Goal: Task Accomplishment & Management: Manage account settings

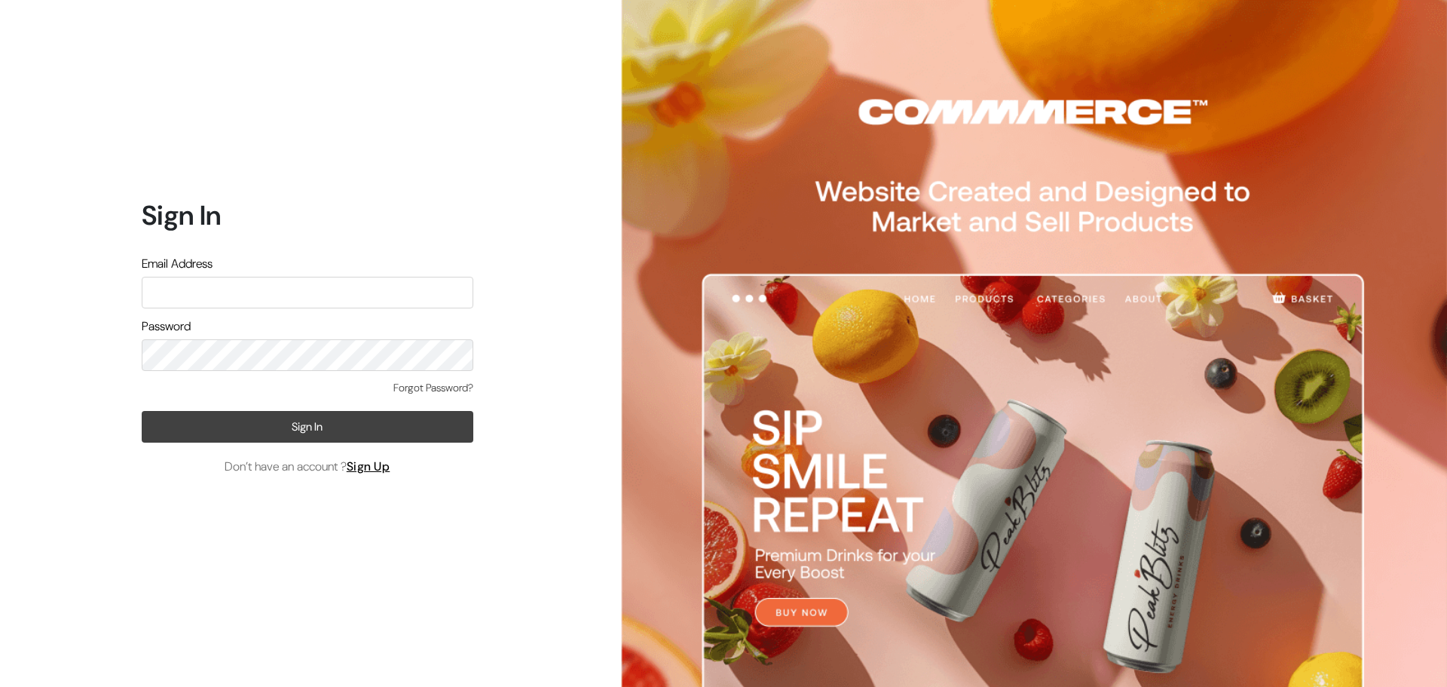
type input "care.jwvogue@gmail.com"
click at [296, 424] on button "Sign In" at bounding box center [308, 427] width 332 height 32
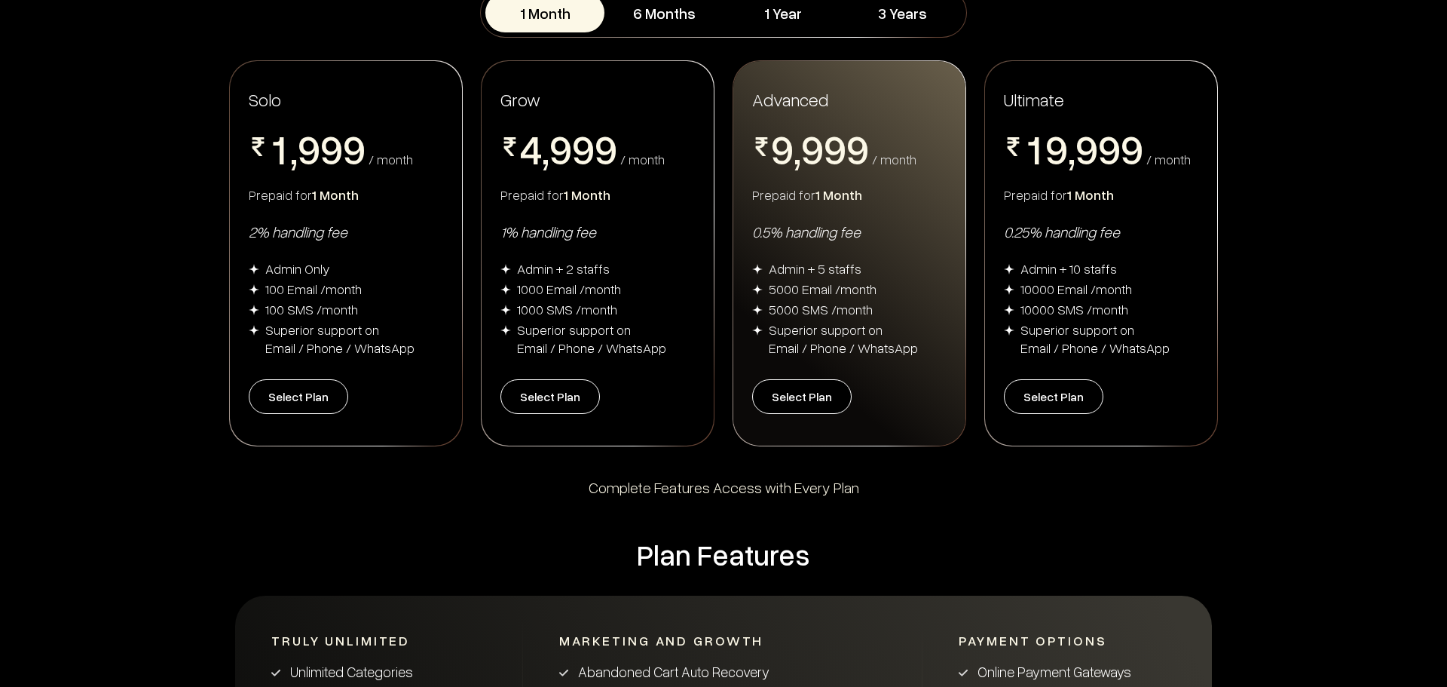
scroll to position [302, 0]
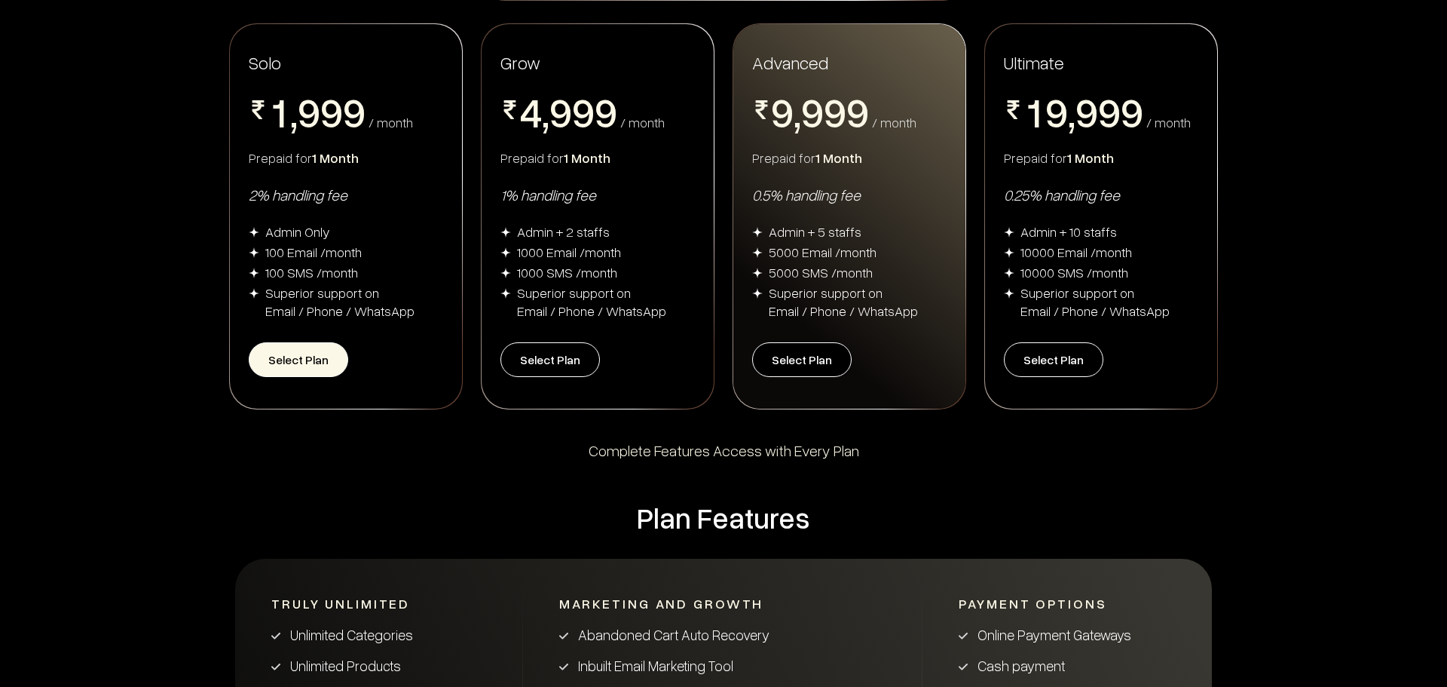
click at [322, 354] on button "Select Plan" at bounding box center [299, 359] width 100 height 35
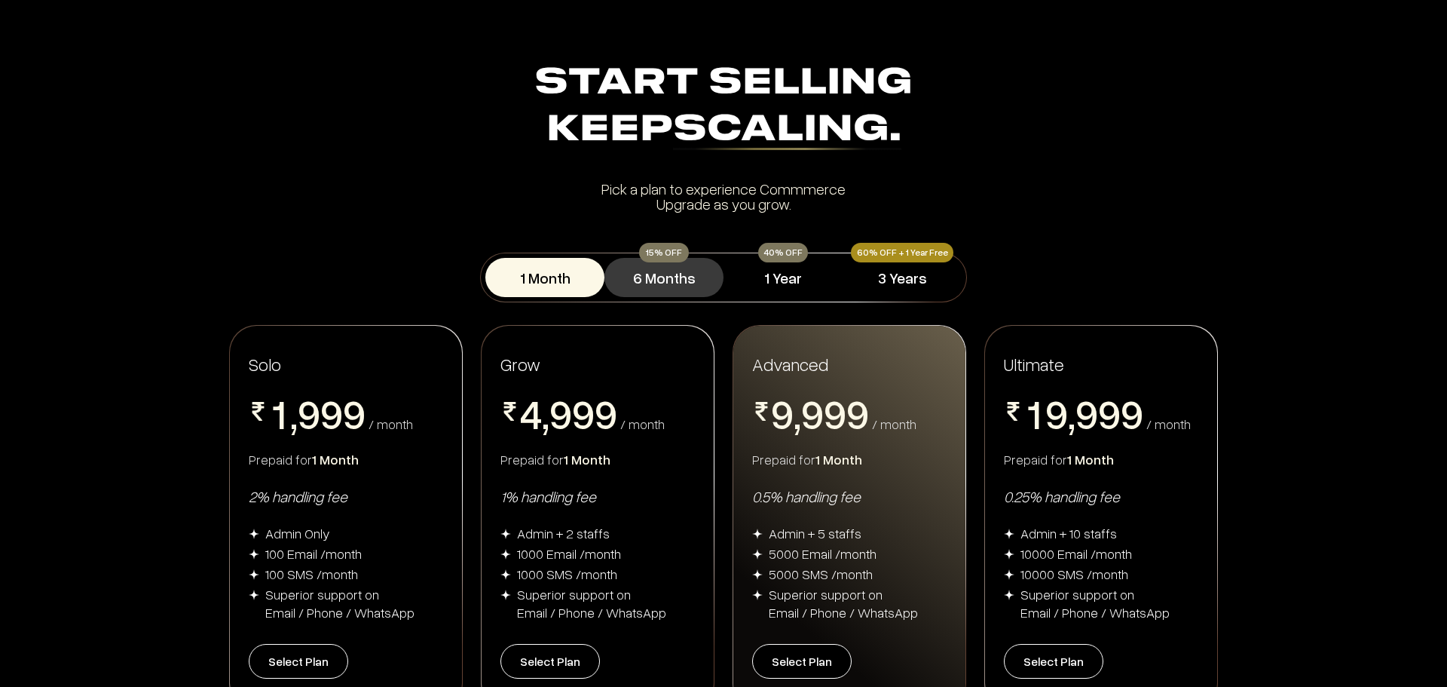
click at [651, 273] on button "6 Months" at bounding box center [664, 277] width 119 height 39
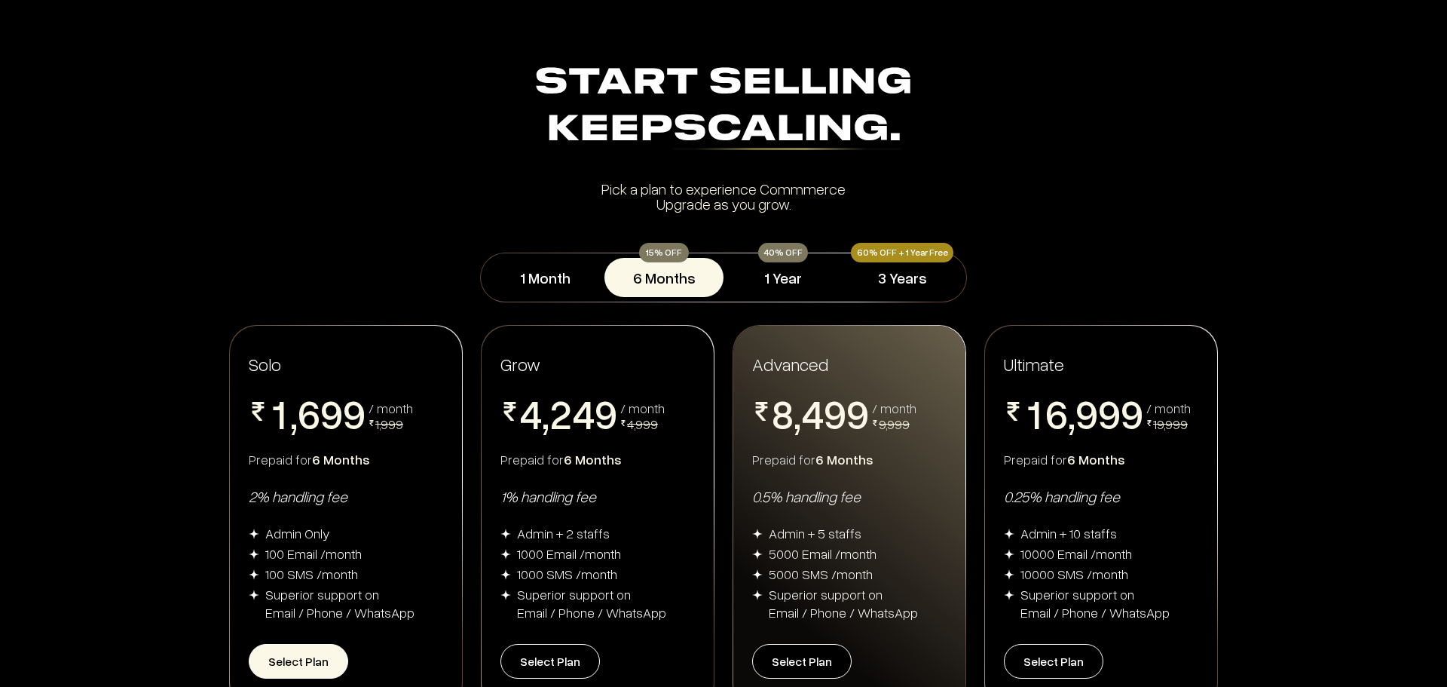
click at [292, 654] on button "Select Plan" at bounding box center [299, 661] width 100 height 35
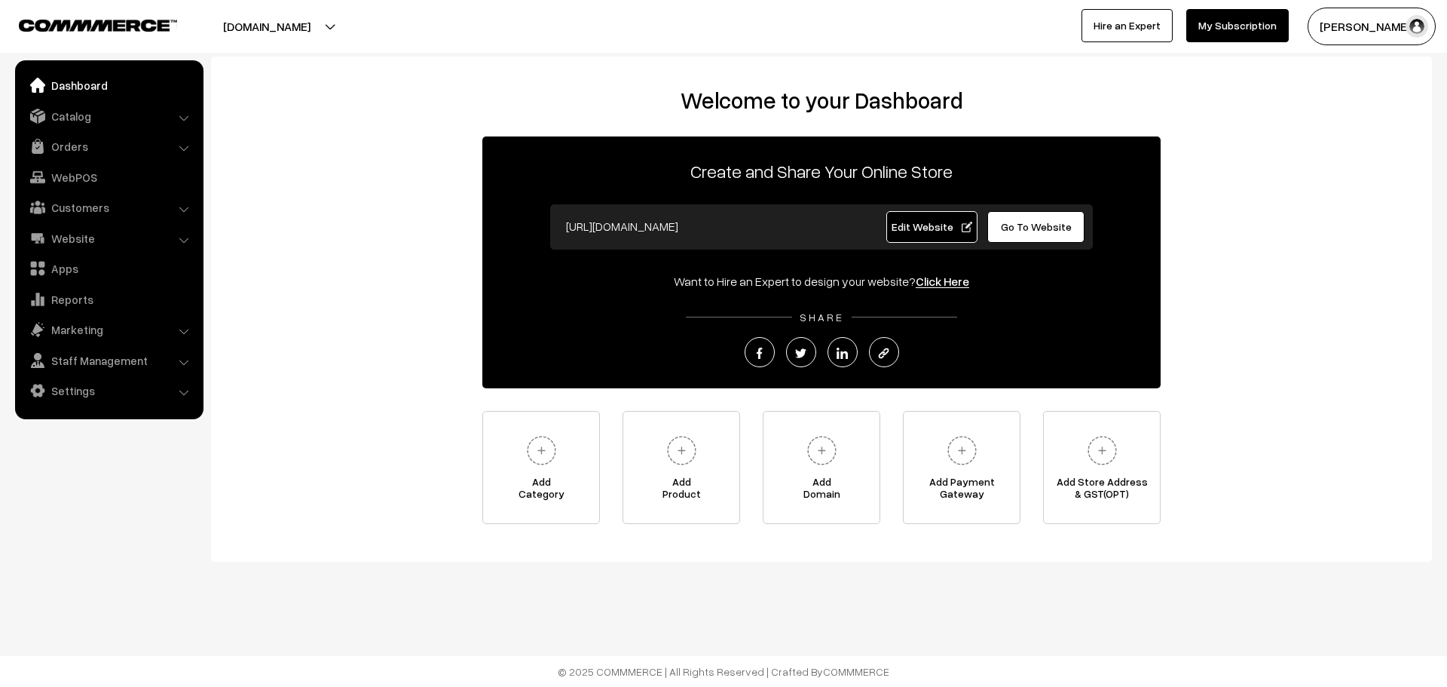
click at [1242, 27] on link "My Subscription" at bounding box center [1238, 25] width 103 height 33
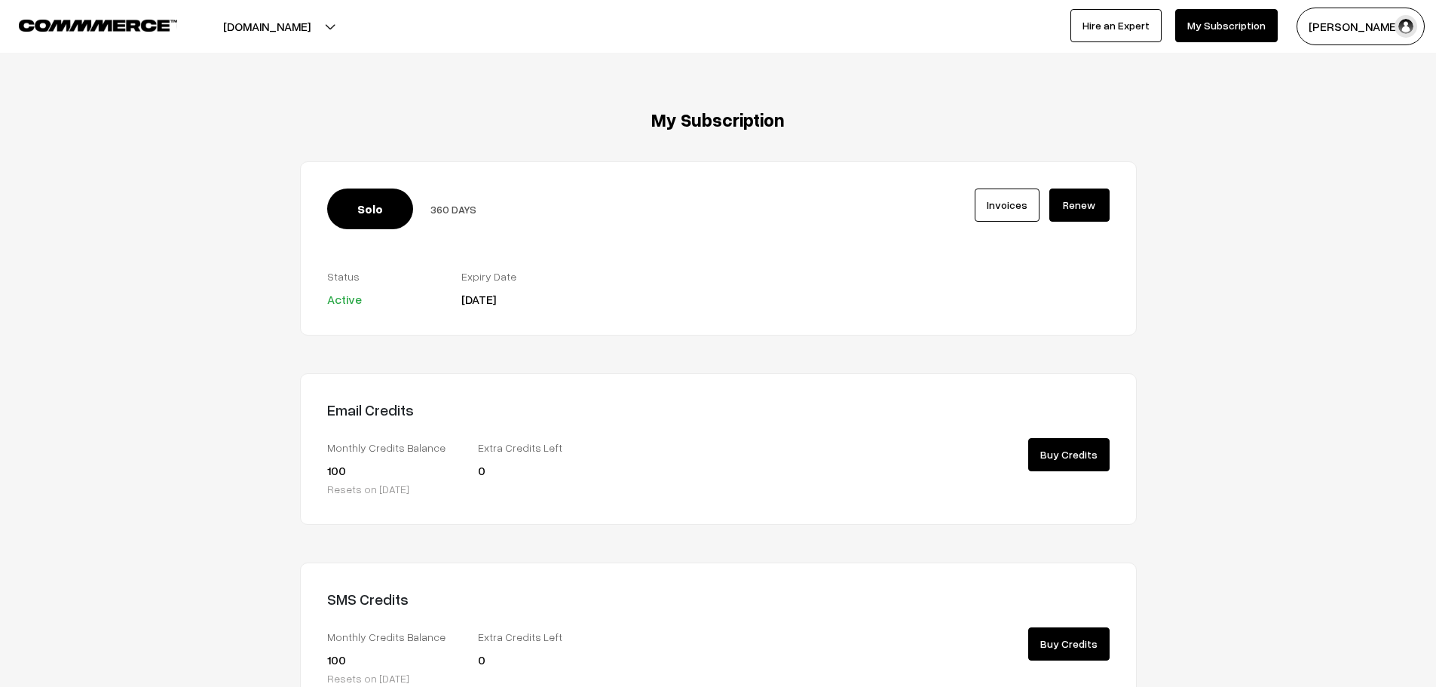
drag, startPoint x: 453, startPoint y: 298, endPoint x: 538, endPoint y: 311, distance: 86.1
click at [538, 311] on div "Solo 360 DAYS Invoices Active [DATE]" at bounding box center [718, 248] width 837 height 174
click at [572, 305] on div "Expiry Date [DATE]" at bounding box center [517, 287] width 112 height 41
click at [281, 17] on button "[DOMAIN_NAME]" at bounding box center [266, 27] width 193 height 38
click at [277, 75] on link "Go to Website" at bounding box center [275, 73] width 121 height 33
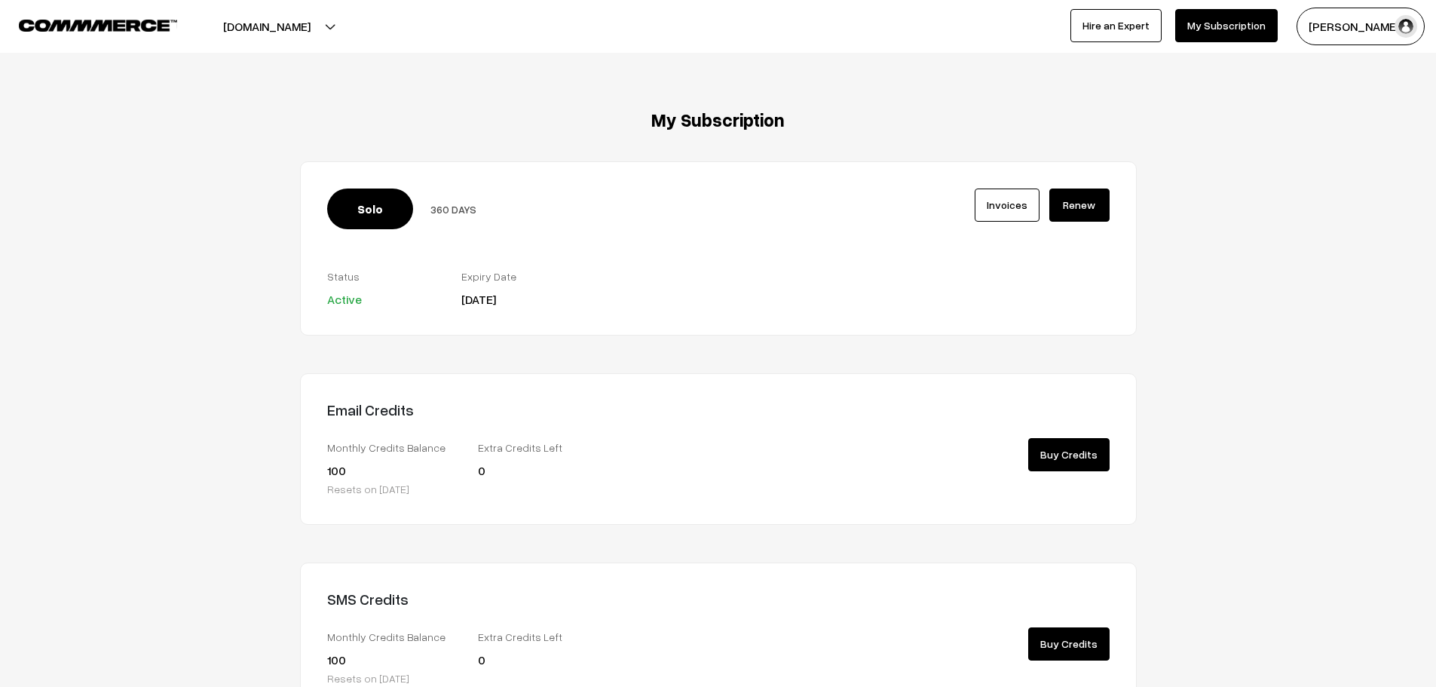
click at [1349, 31] on button "[PERSON_NAME]" at bounding box center [1361, 27] width 128 height 38
click at [1331, 41] on button "[PERSON_NAME]" at bounding box center [1361, 27] width 128 height 38
click at [1333, 19] on button "[PERSON_NAME]" at bounding box center [1361, 27] width 128 height 38
click at [1314, 269] on div "My Subscription Solo 360 DAYS Invoices Active 100 0" at bounding box center [717, 411] width 1413 height 605
click at [237, 31] on button "jwvogue.com" at bounding box center [266, 27] width 193 height 38
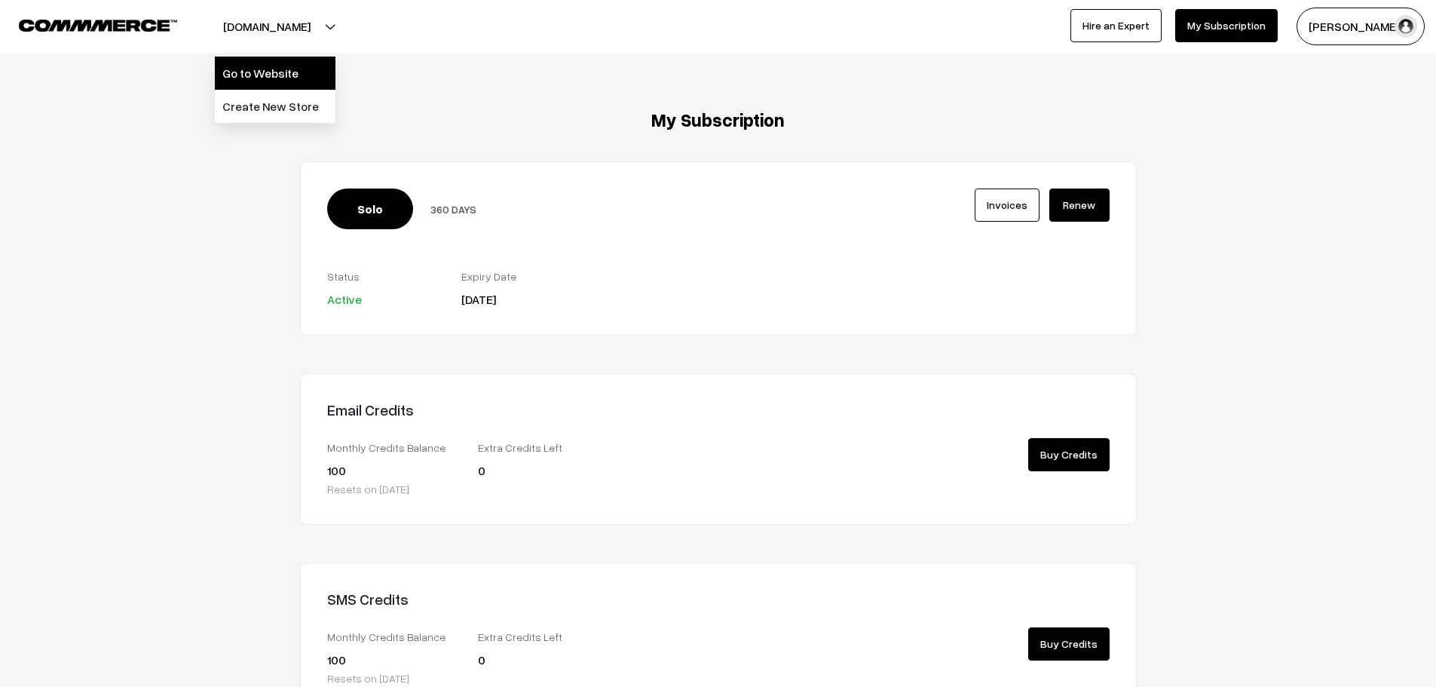
click at [271, 73] on link "Go to Website" at bounding box center [275, 73] width 121 height 33
click at [277, 35] on button "[DOMAIN_NAME]" at bounding box center [266, 27] width 193 height 38
click at [250, 93] on link "Create New Store" at bounding box center [275, 106] width 121 height 33
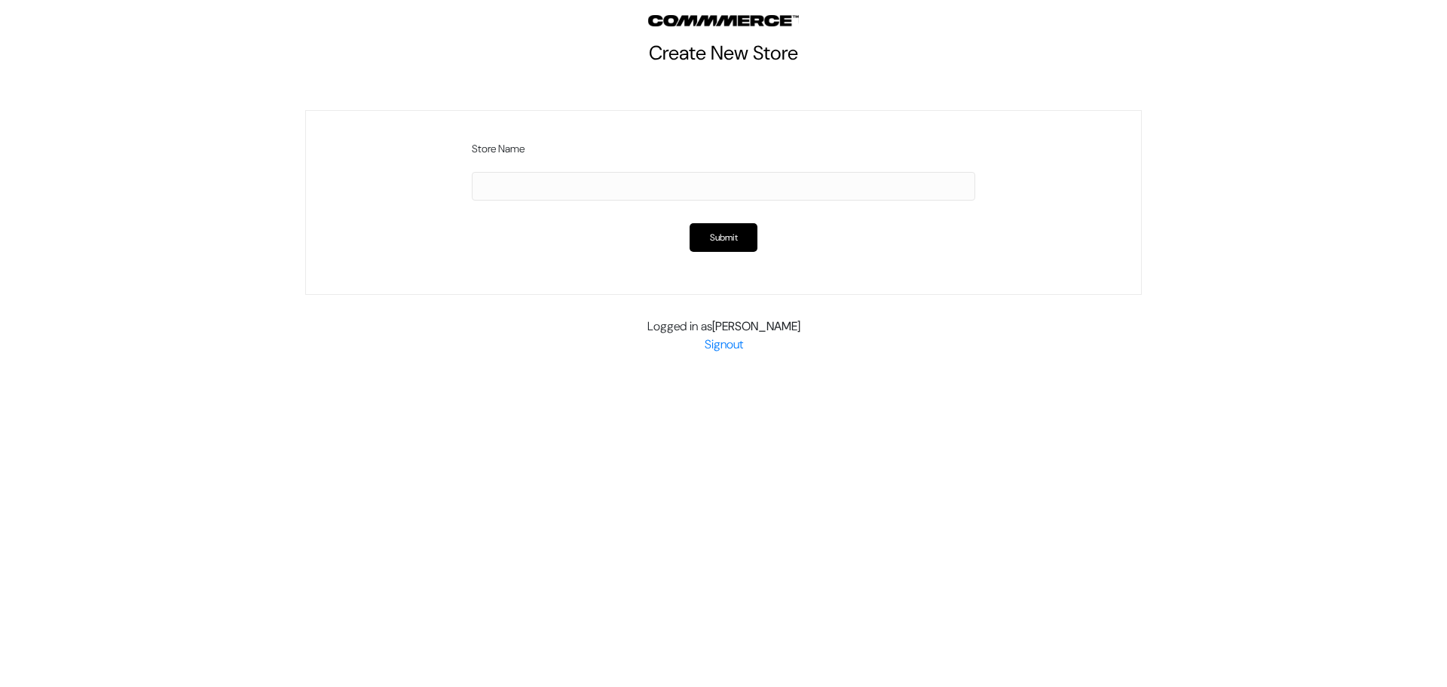
click at [639, 183] on input "text" at bounding box center [724, 186] width 504 height 29
click at [587, 190] on input "JW VOGUE" at bounding box center [724, 186] width 504 height 29
click at [663, 198] on input "JW VOGUE" at bounding box center [724, 186] width 504 height 29
type input "JW VOGUE"
click at [719, 243] on button "Submit" at bounding box center [724, 237] width 68 height 29
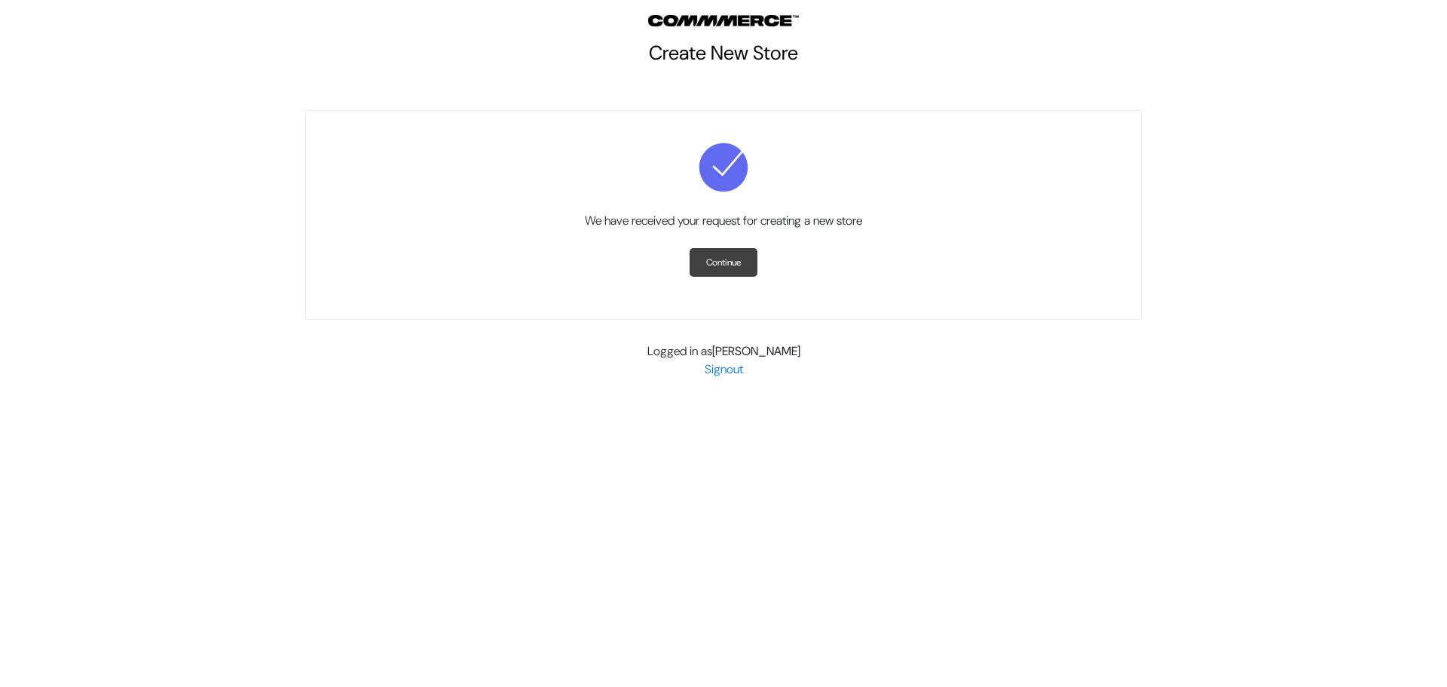
click at [737, 265] on link "Continue" at bounding box center [724, 262] width 68 height 29
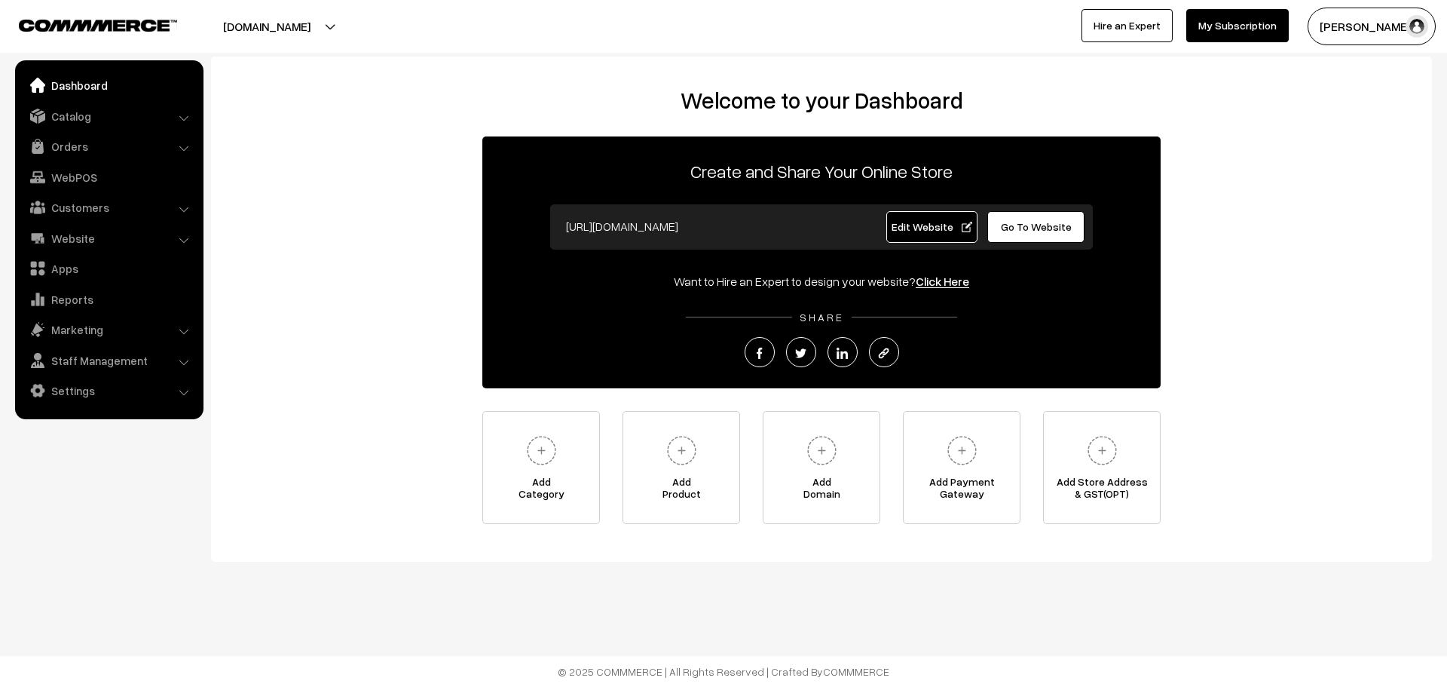
click at [1030, 225] on span "Go To Website" at bounding box center [1036, 226] width 71 height 13
click at [100, 392] on link "Settings" at bounding box center [108, 390] width 179 height 27
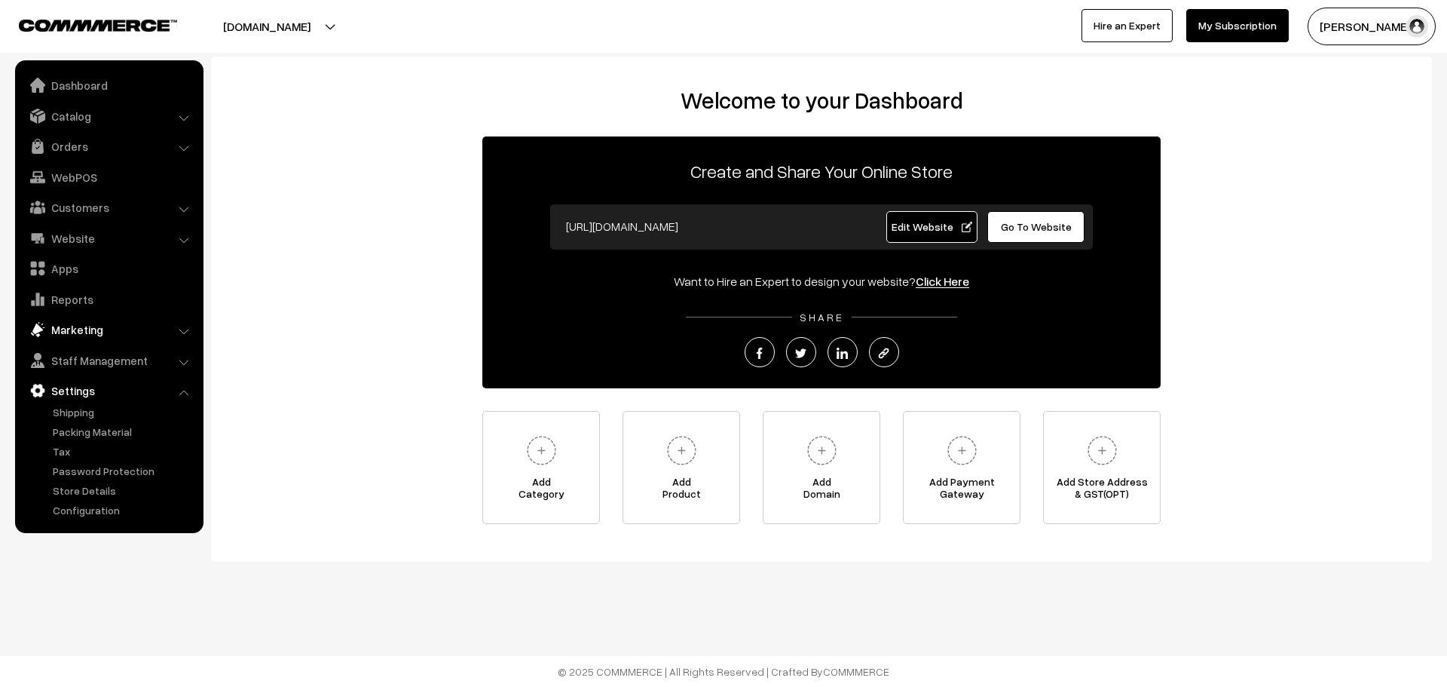
click at [160, 326] on link "Marketing" at bounding box center [108, 329] width 179 height 27
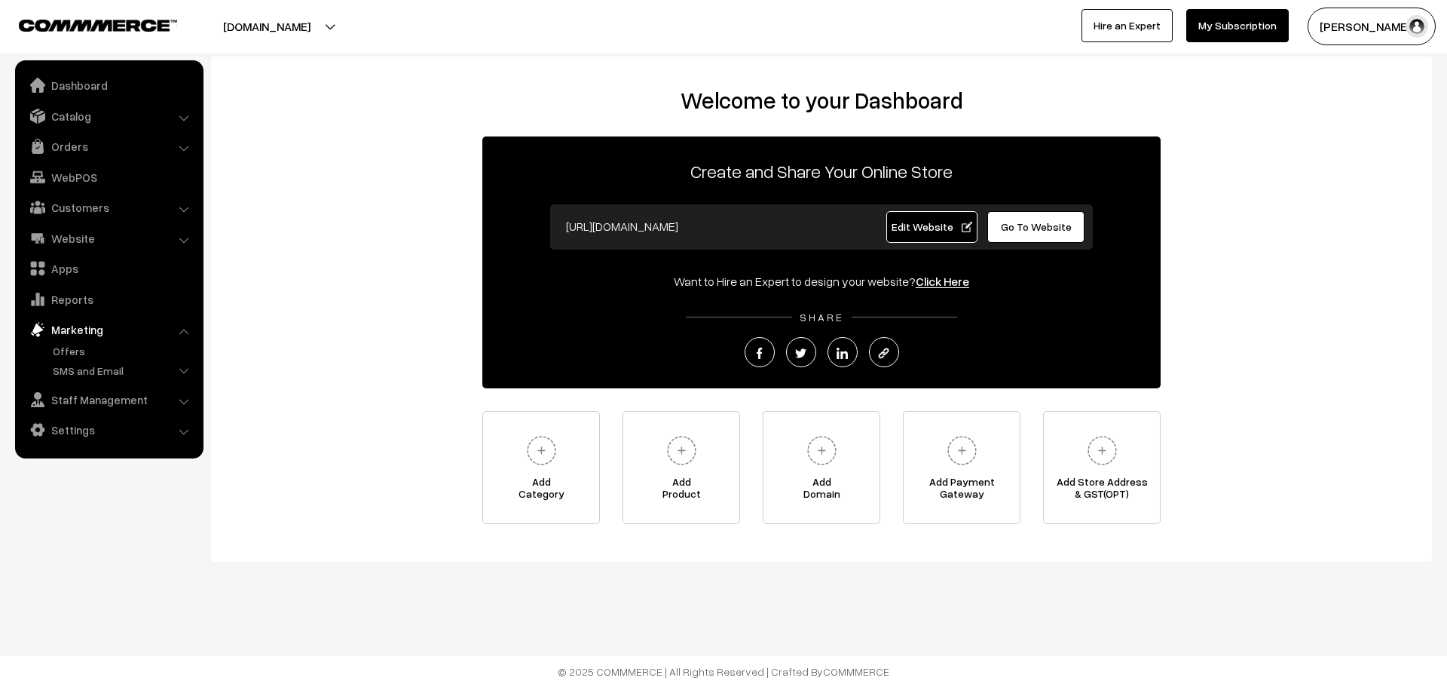
click at [96, 329] on link "Marketing" at bounding box center [108, 329] width 179 height 27
click at [90, 299] on link "Reports" at bounding box center [108, 299] width 179 height 27
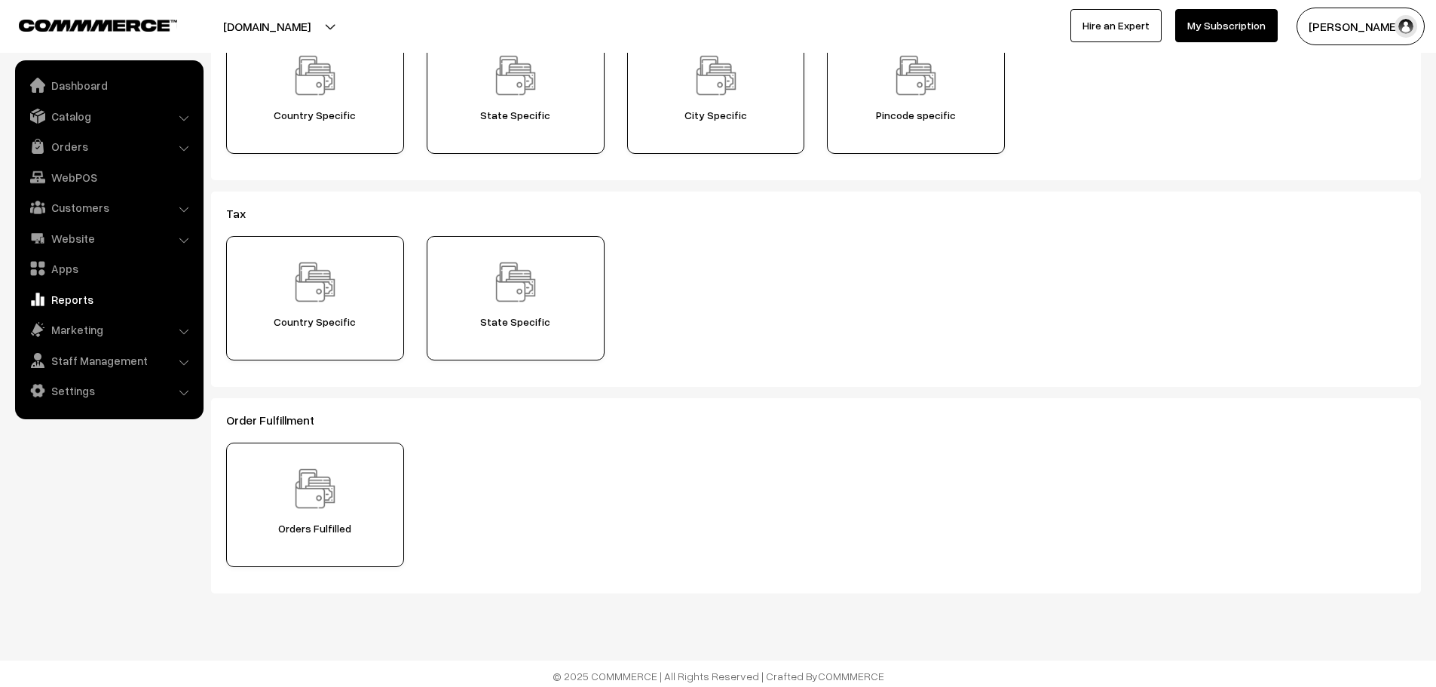
scroll to position [370, 0]
click at [92, 396] on link "Settings" at bounding box center [108, 390] width 179 height 27
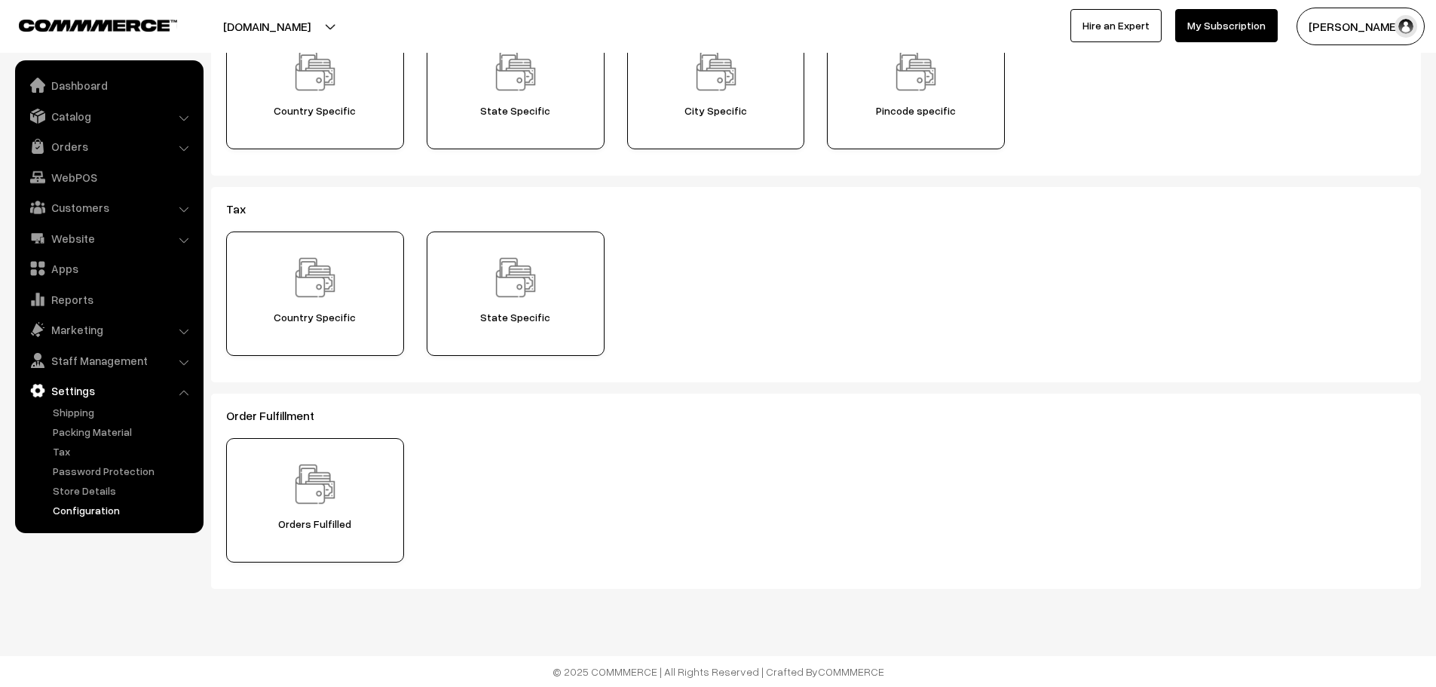
click at [84, 507] on link "Configuration" at bounding box center [123, 510] width 149 height 16
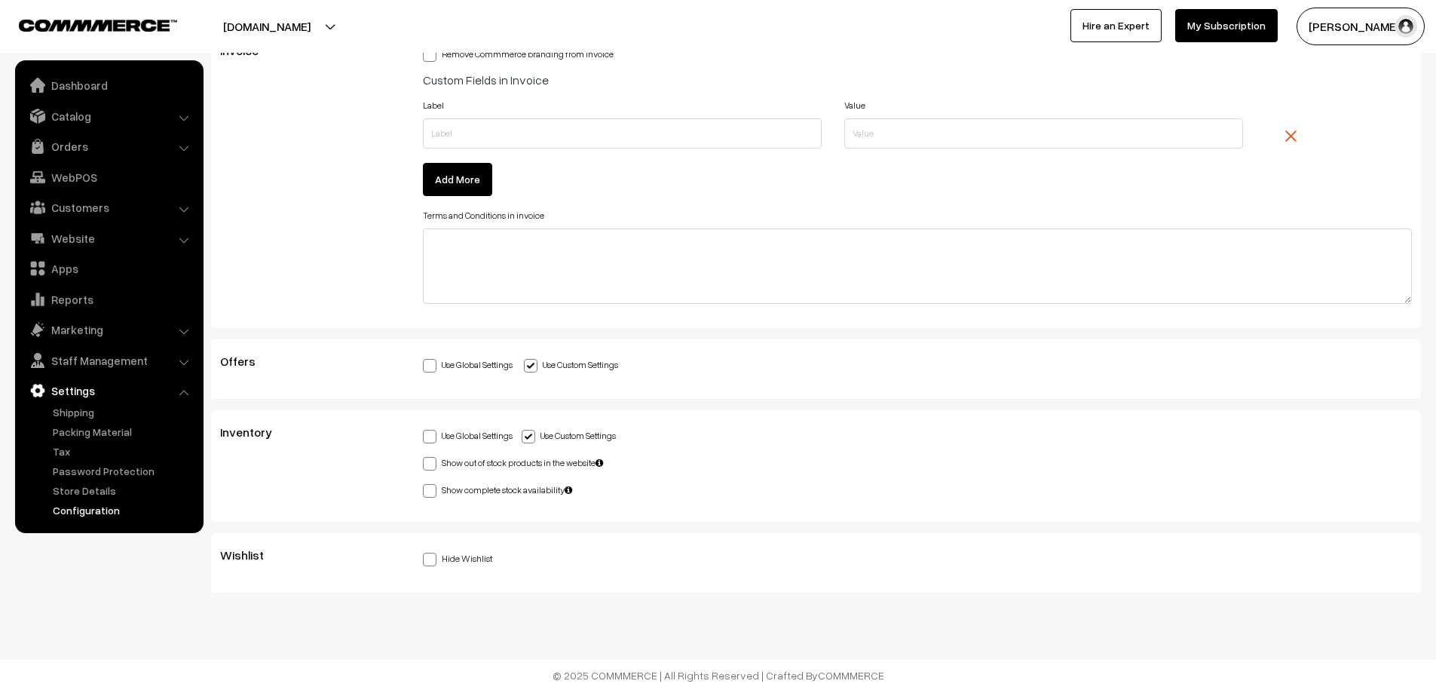
scroll to position [3834, 0]
click at [106, 364] on link "Staff Management" at bounding box center [108, 360] width 179 height 27
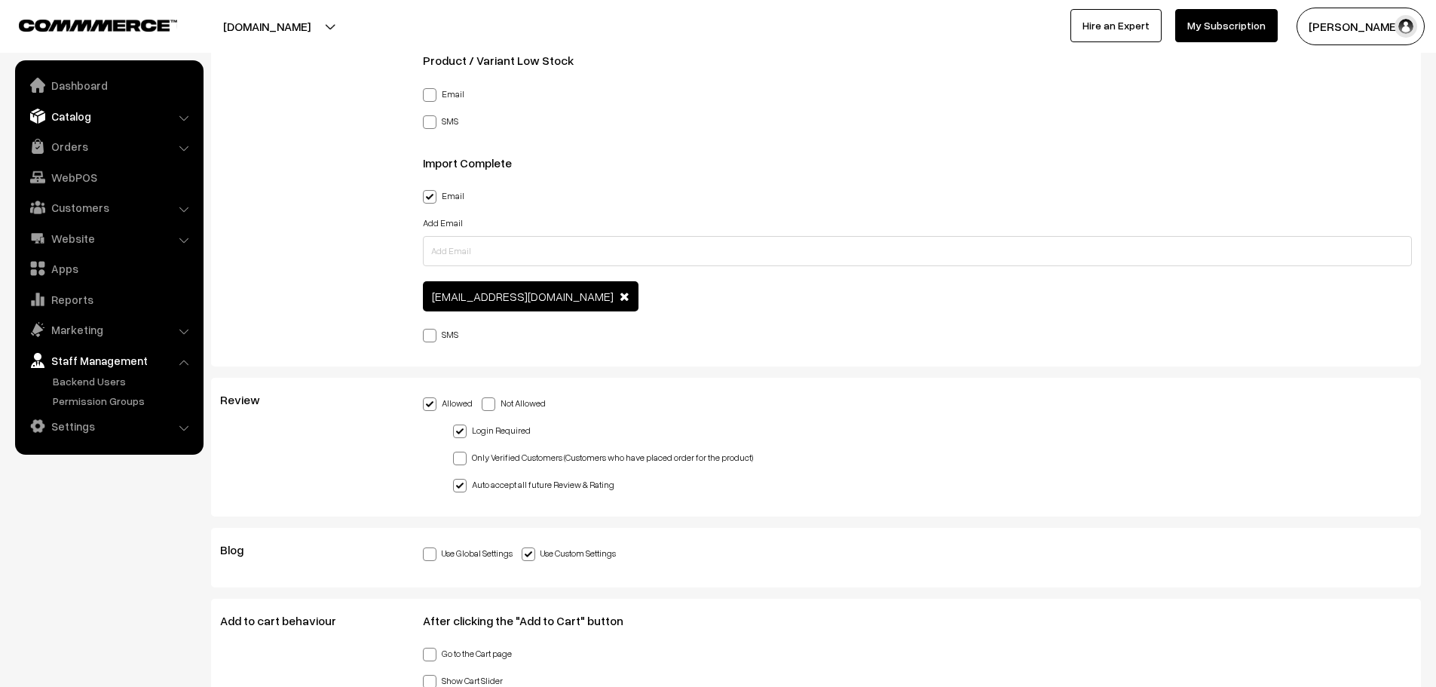
scroll to position [2553, 0]
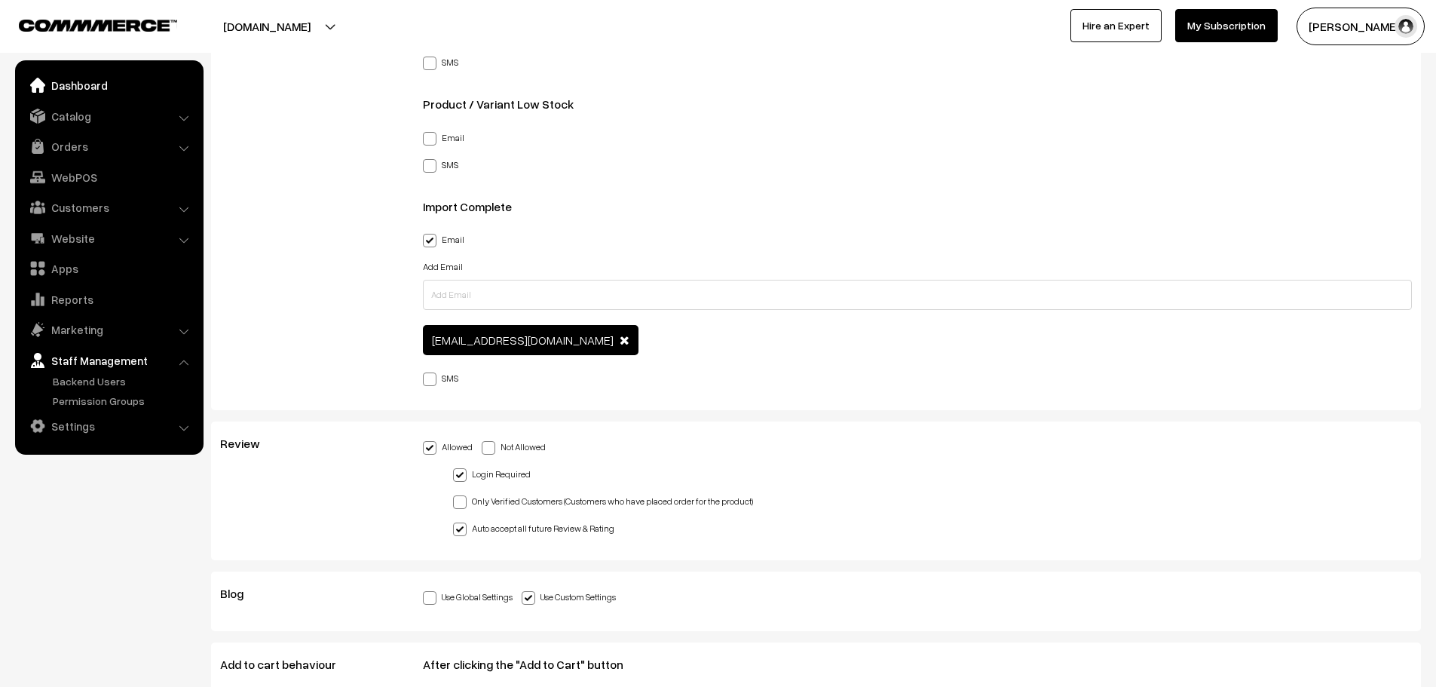
click at [81, 88] on link "Dashboard" at bounding box center [108, 85] width 179 height 27
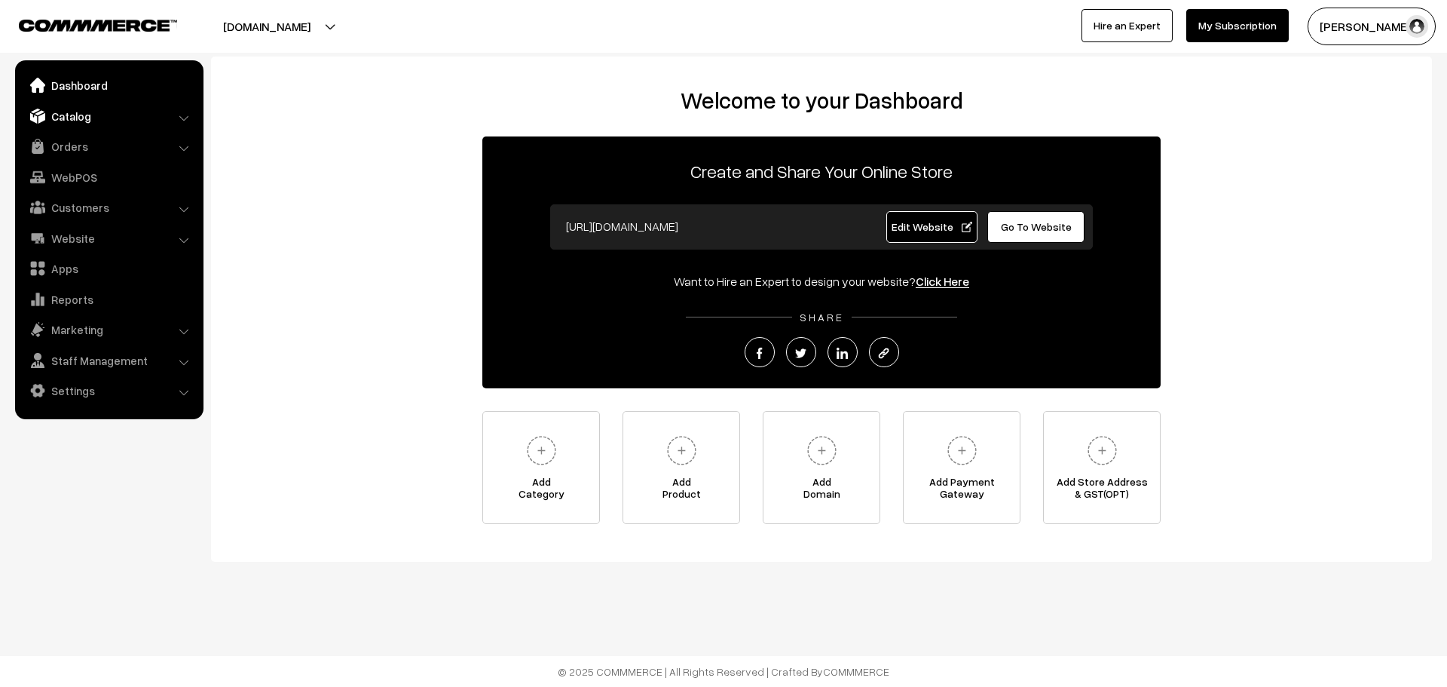
click at [128, 123] on link "Catalog" at bounding box center [108, 116] width 179 height 27
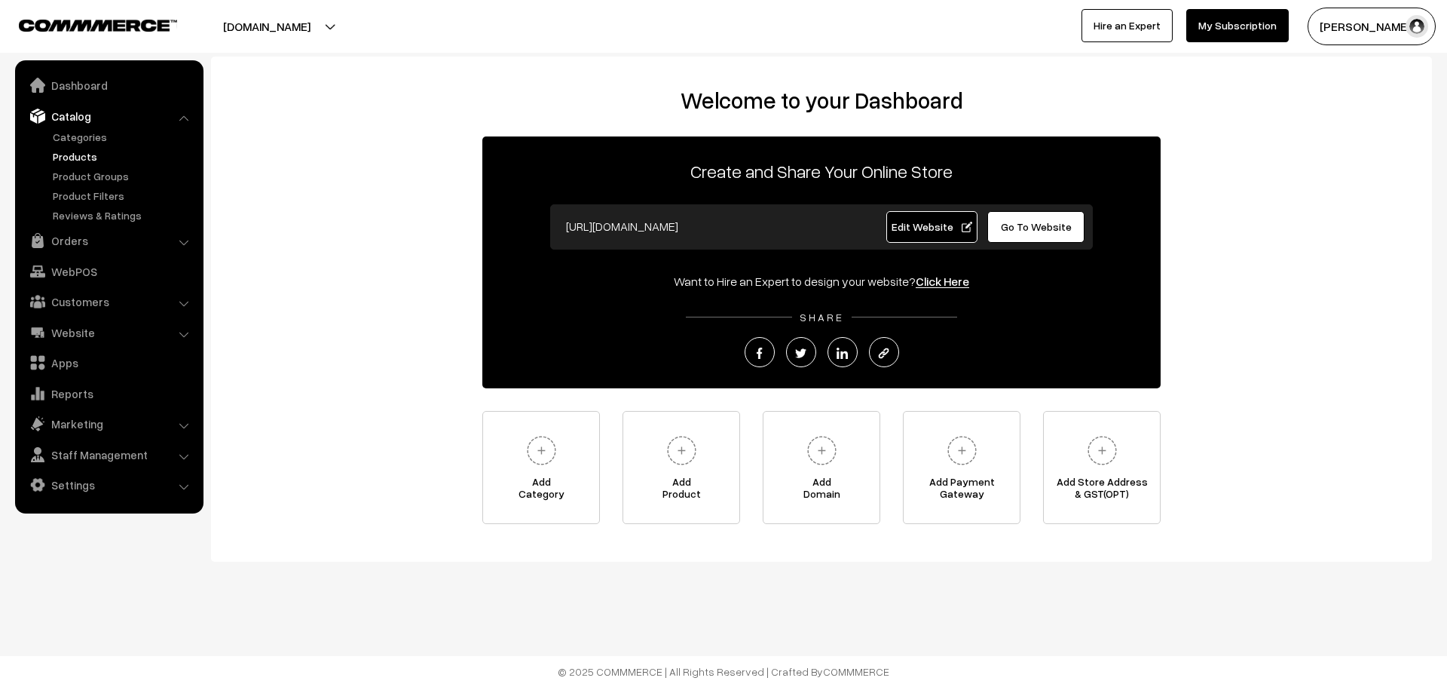
click at [83, 152] on link "Products" at bounding box center [123, 157] width 149 height 16
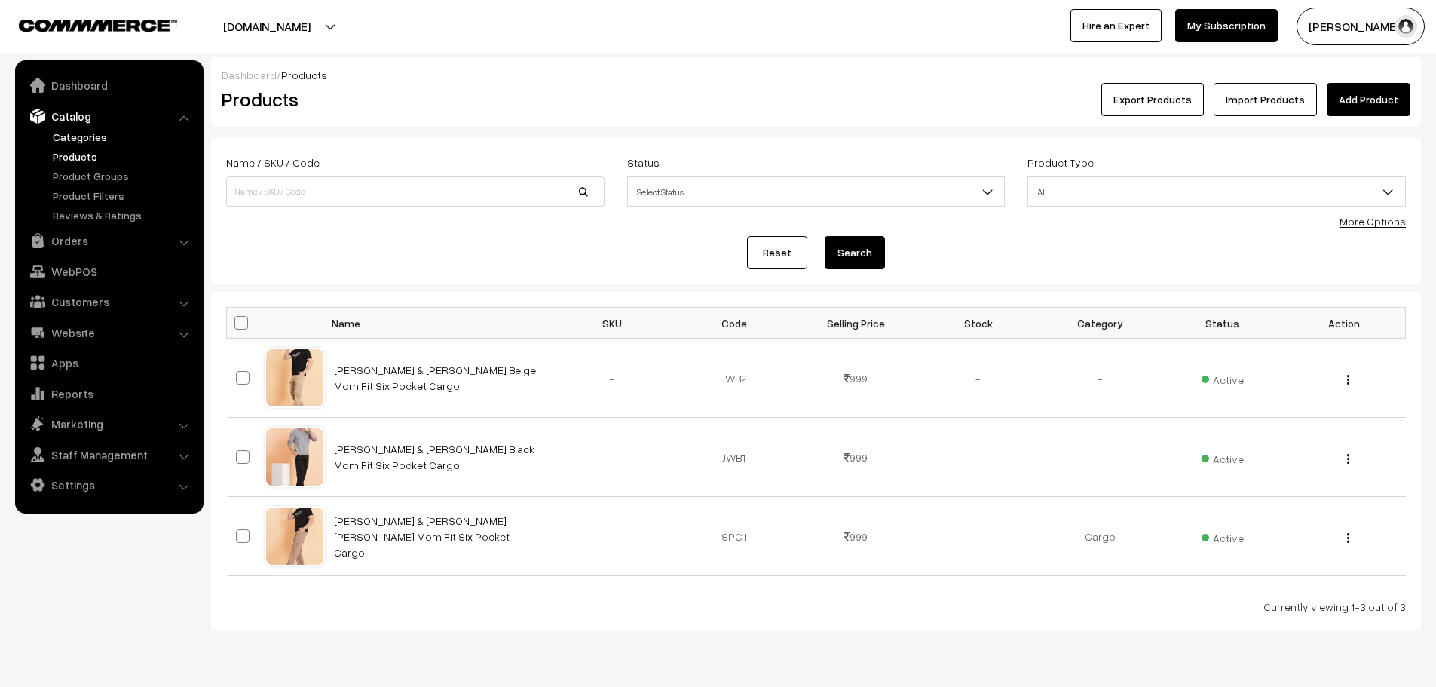
click at [96, 142] on link "Categories" at bounding box center [123, 137] width 149 height 16
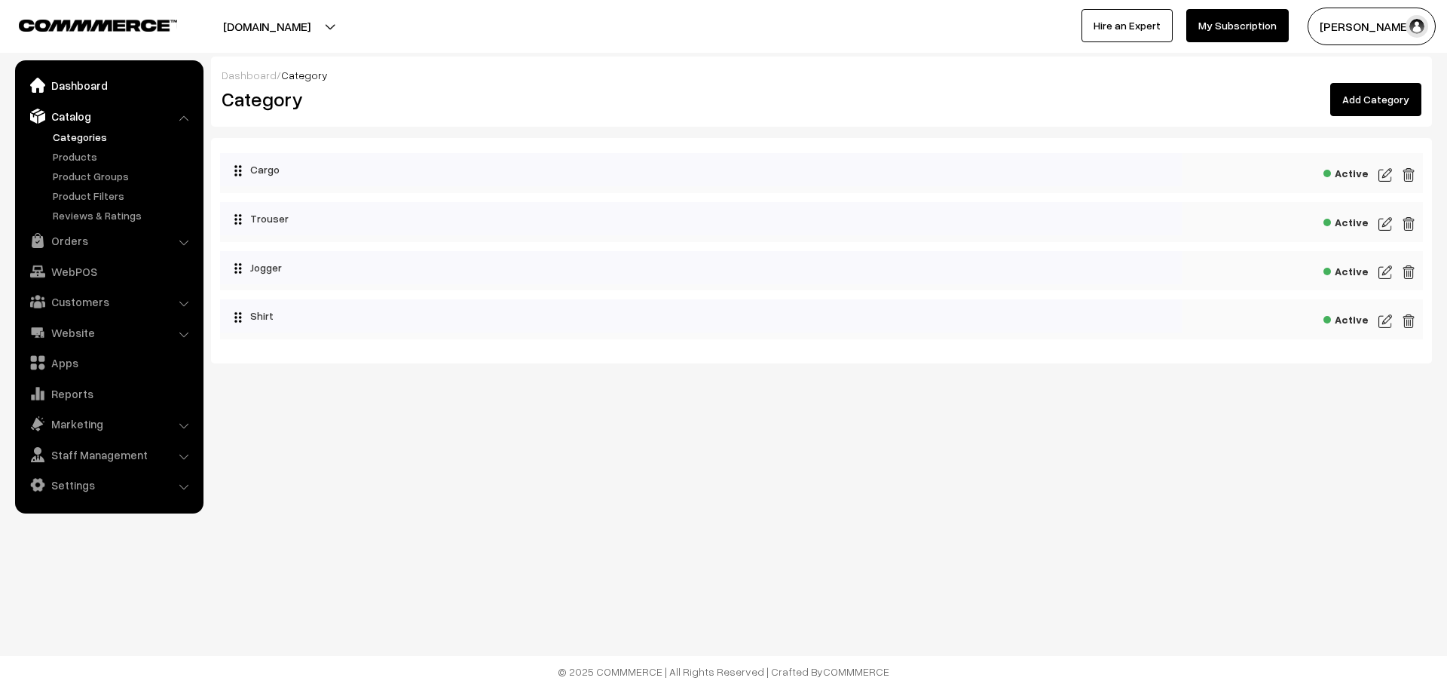
click at [77, 88] on link "Dashboard" at bounding box center [108, 85] width 179 height 27
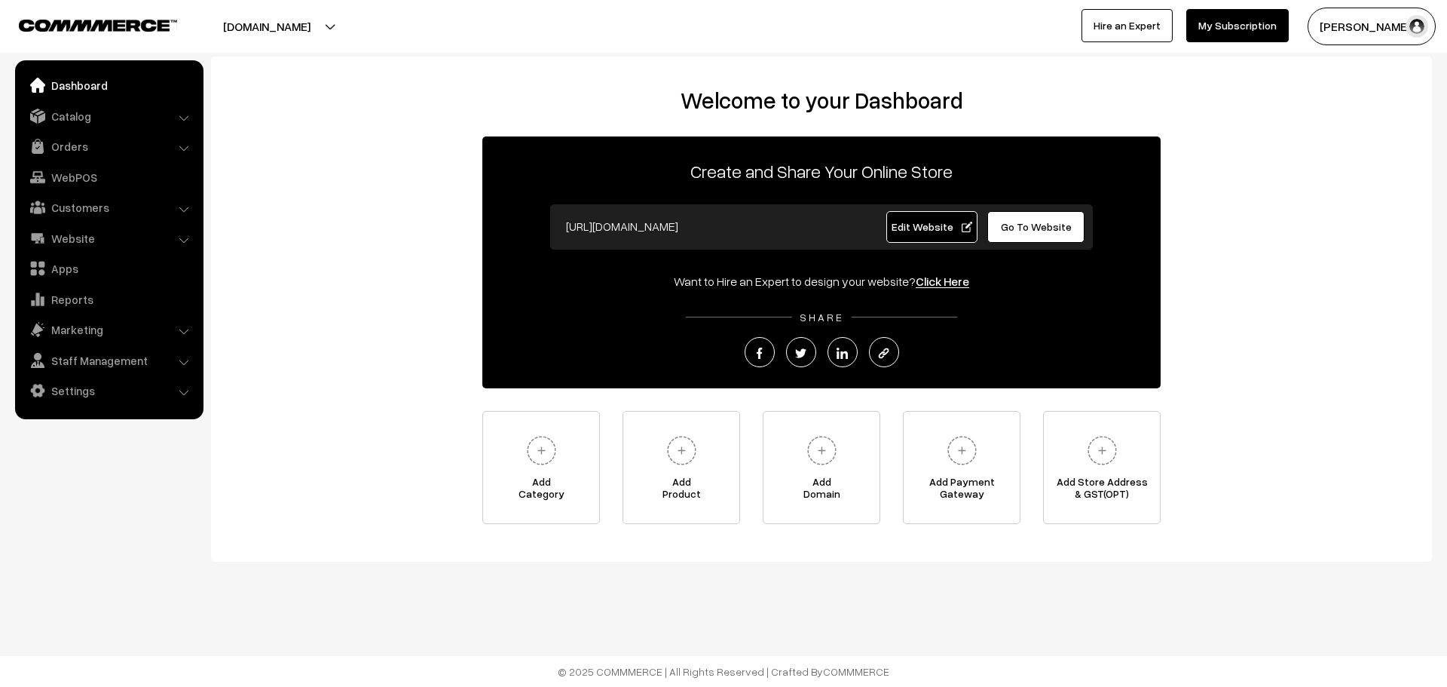
click at [706, 226] on input "[URL][DOMAIN_NAME]" at bounding box center [708, 226] width 298 height 30
click at [93, 323] on link "Marketing" at bounding box center [108, 329] width 179 height 27
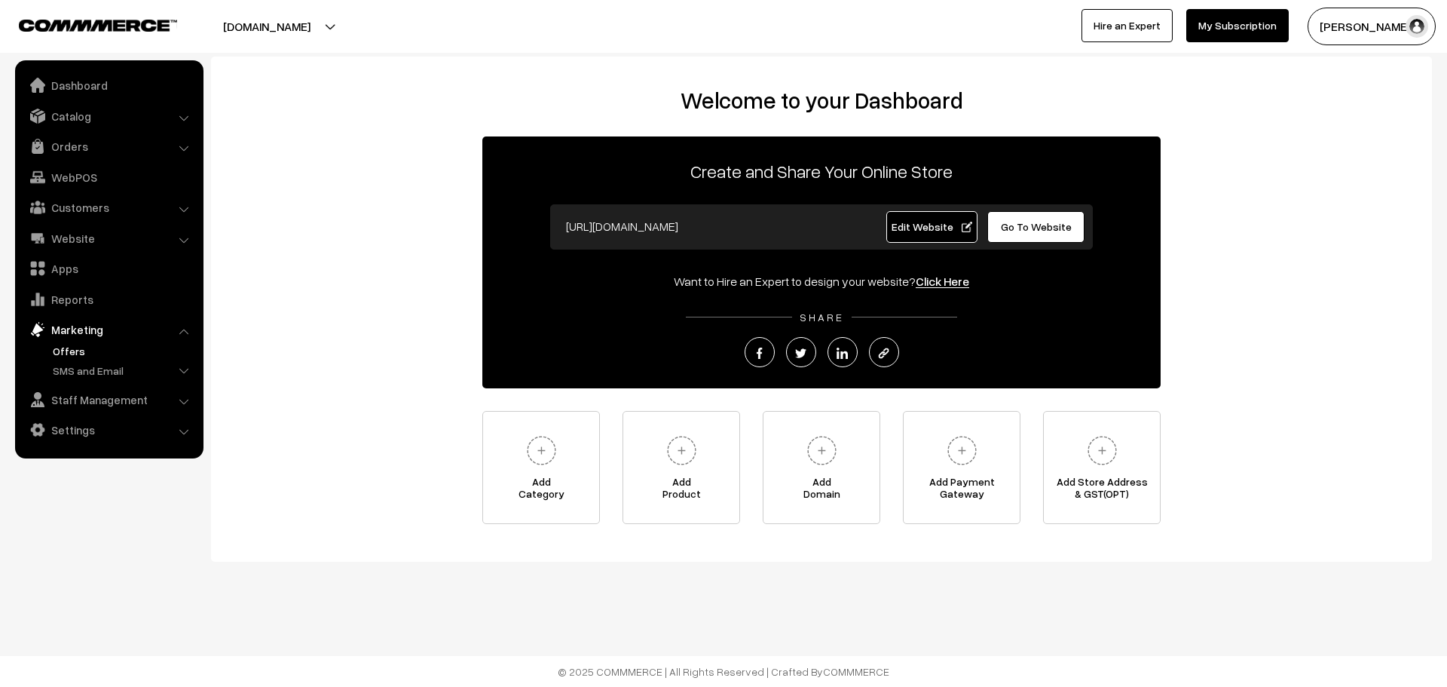
click at [72, 351] on link "Offers" at bounding box center [123, 351] width 149 height 16
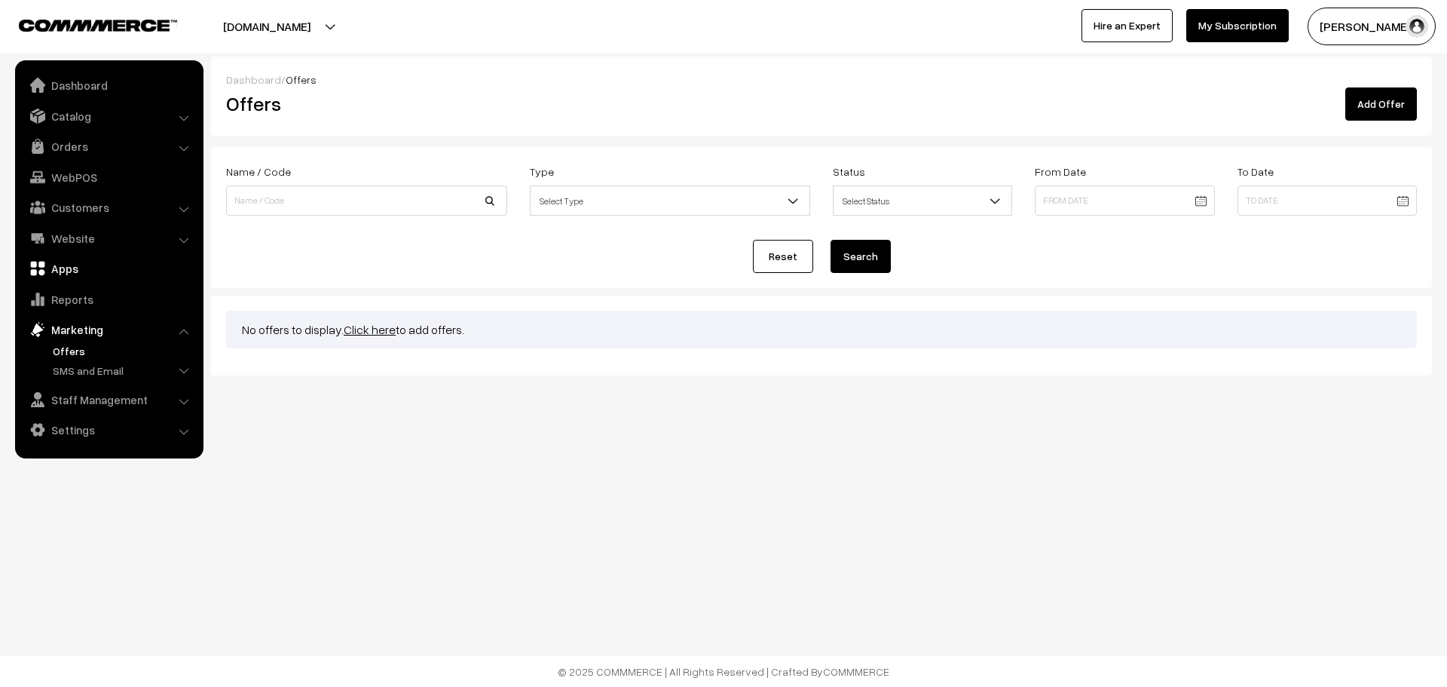
click at [73, 266] on link "Apps" at bounding box center [108, 268] width 179 height 27
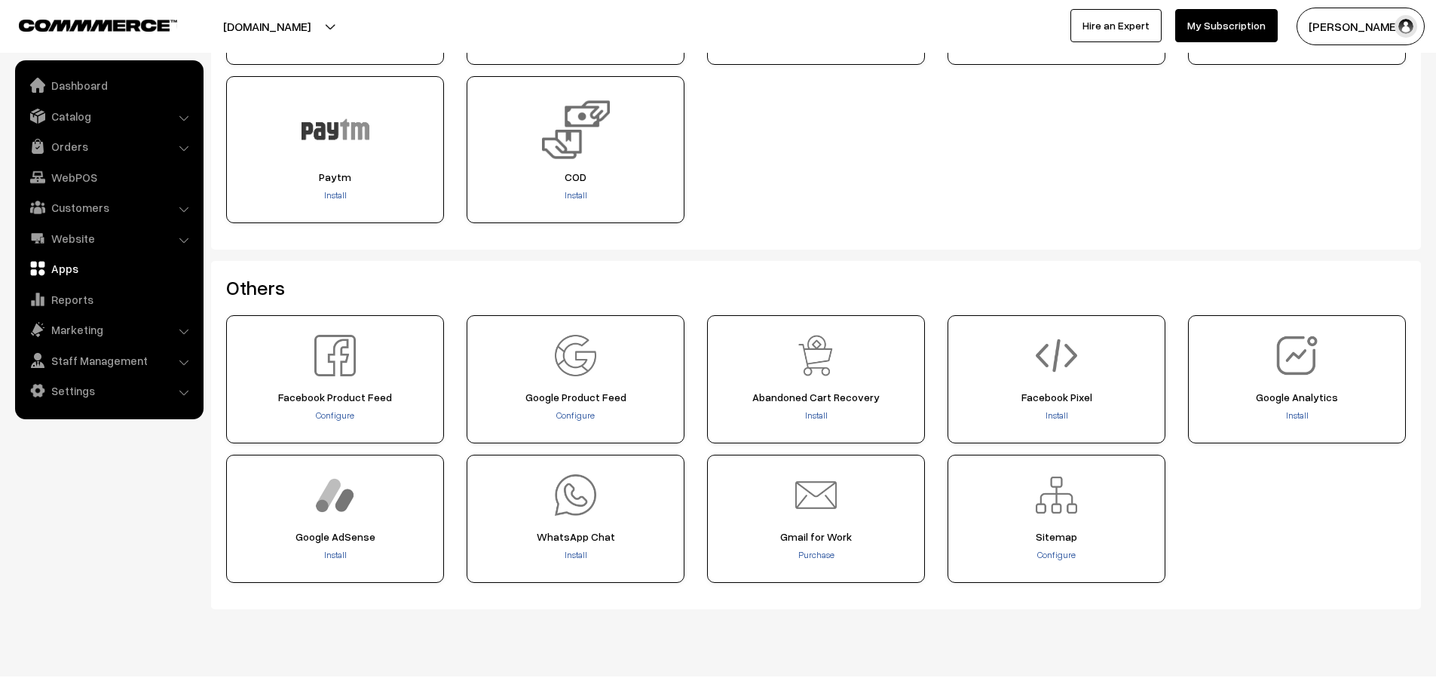
scroll to position [496, 0]
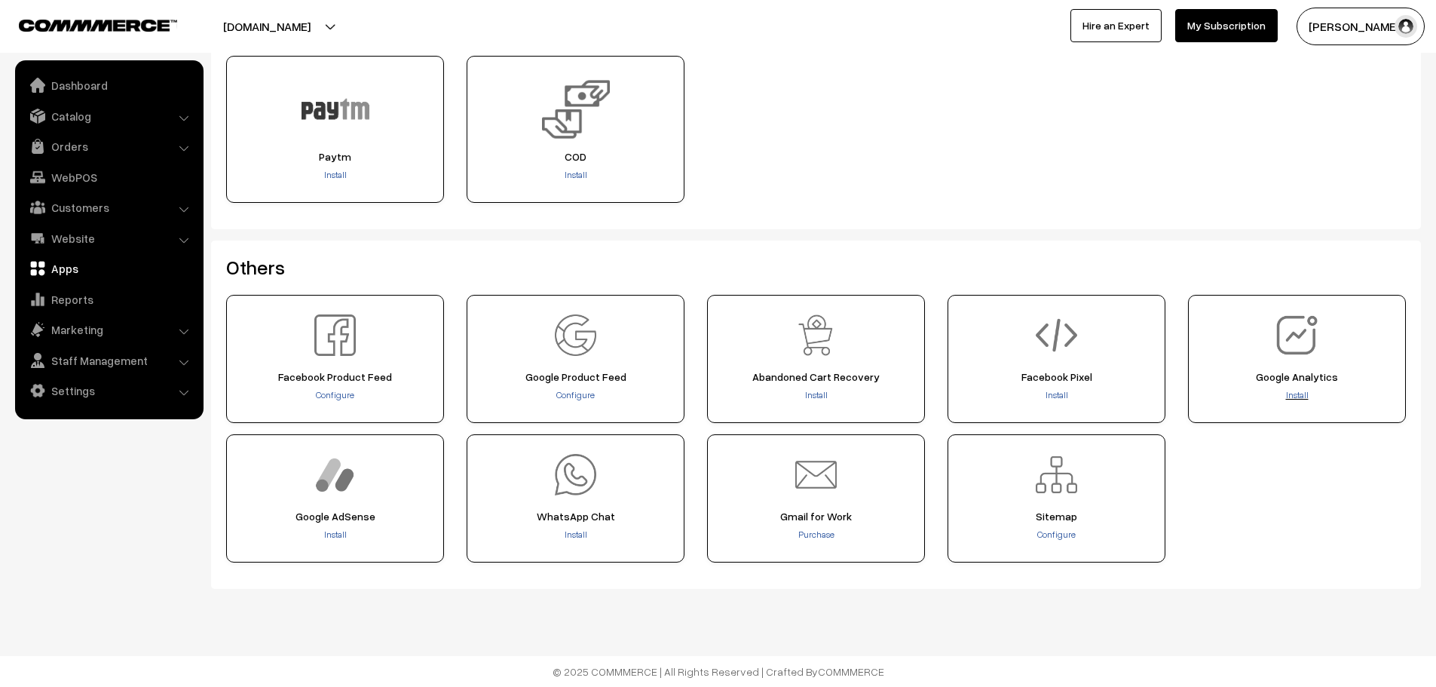
click at [1299, 397] on span "Install" at bounding box center [1297, 394] width 23 height 11
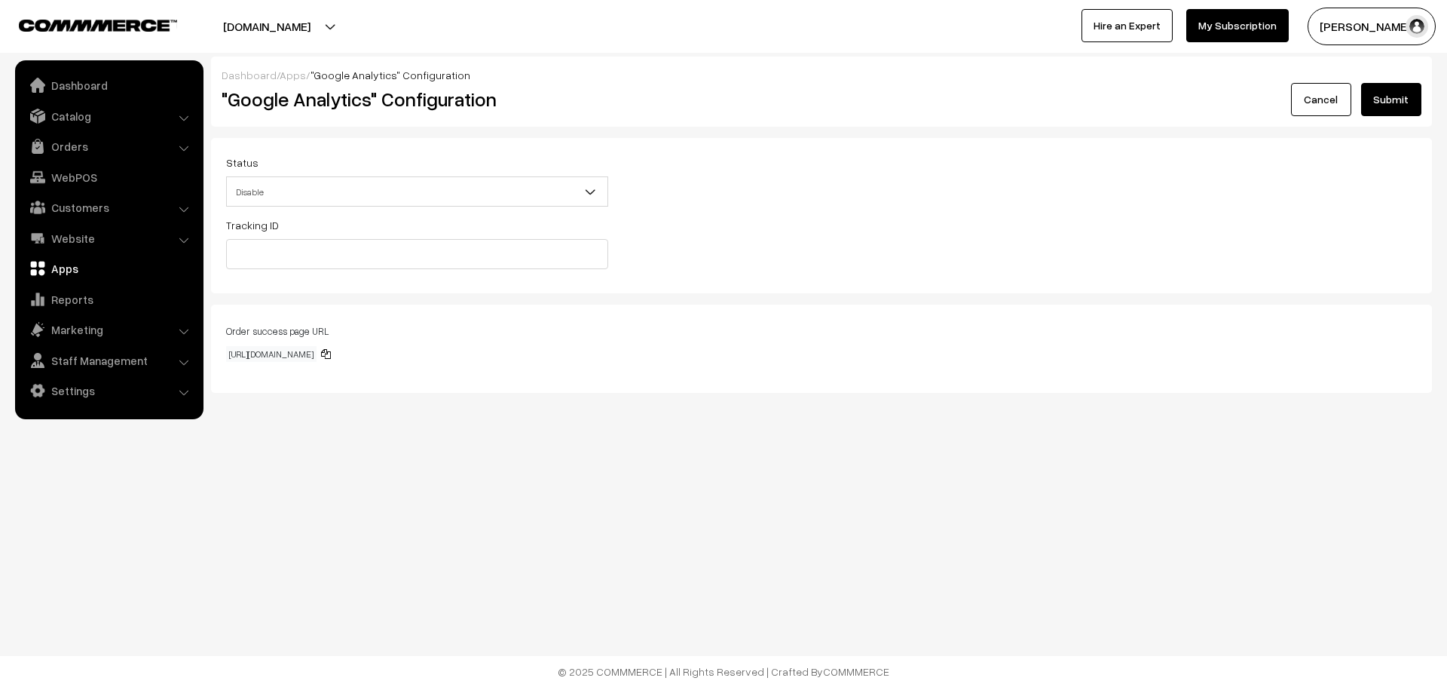
click at [494, 181] on span "Disable" at bounding box center [417, 192] width 381 height 26
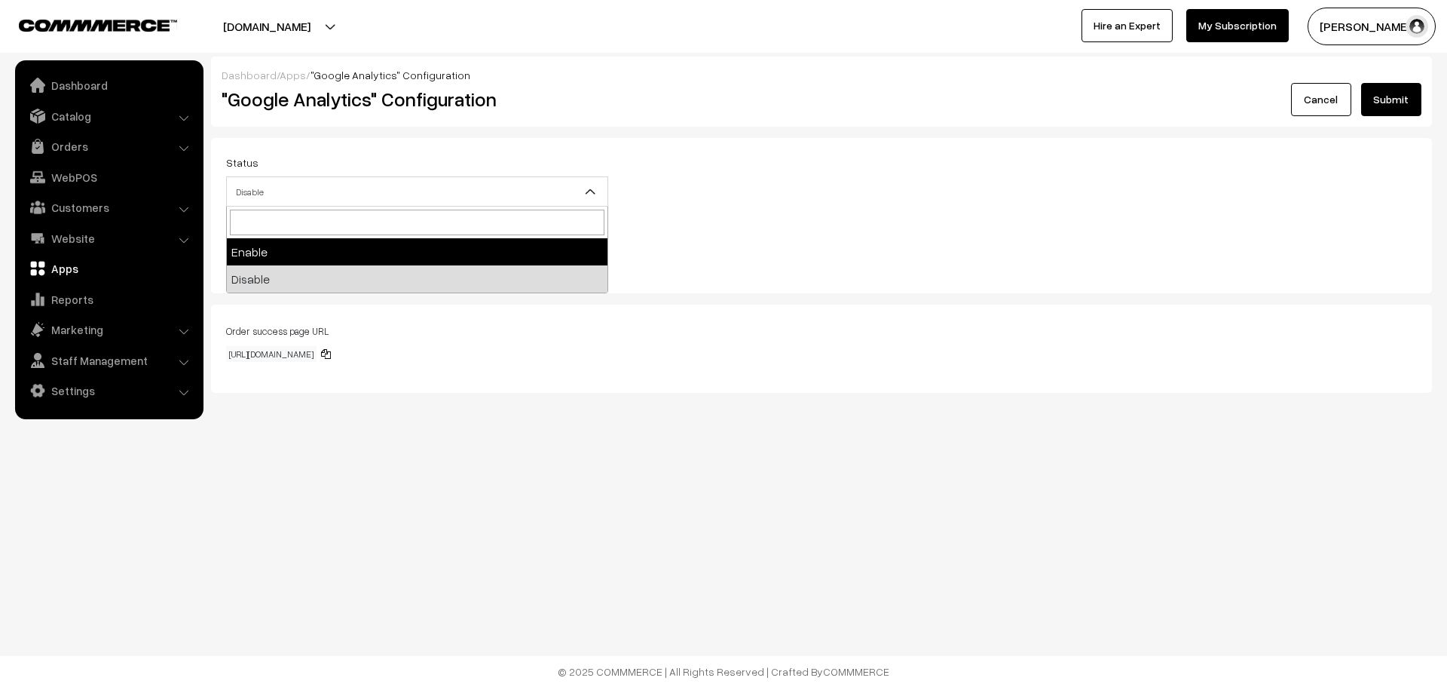
select select "1"
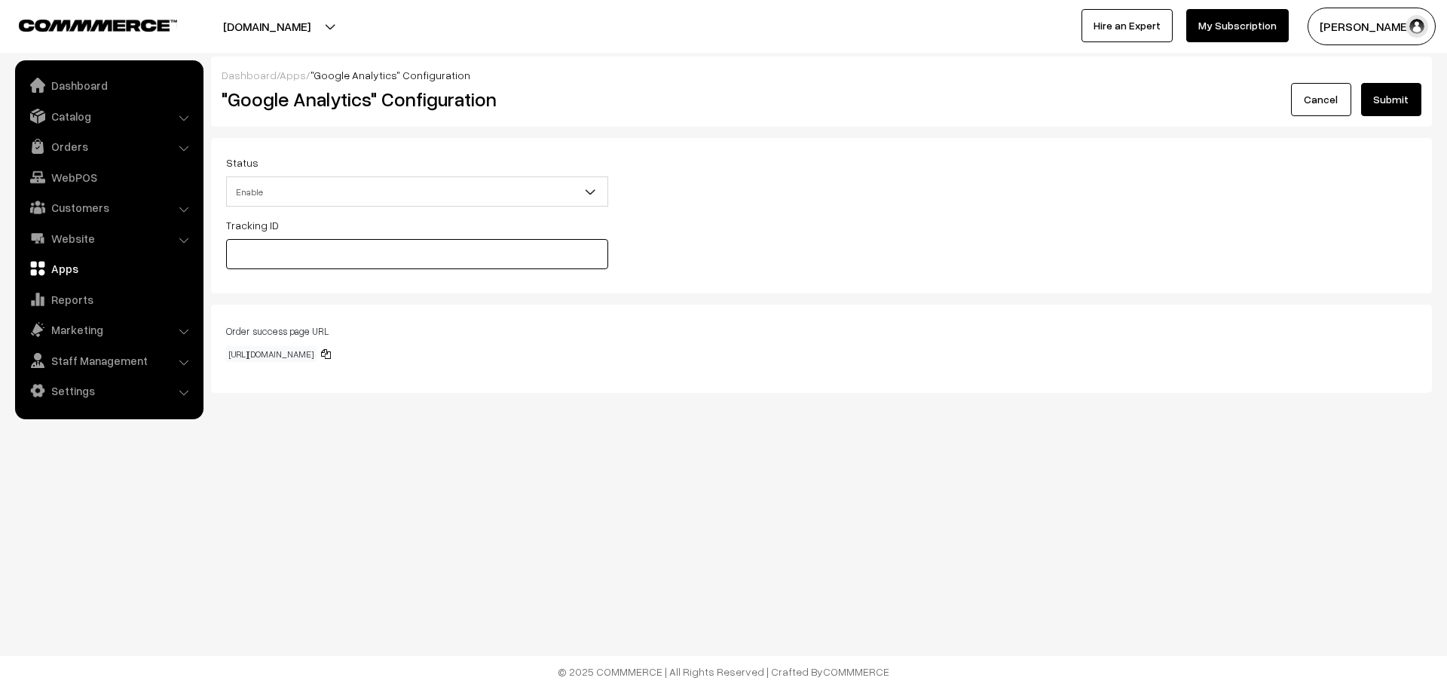
click at [288, 255] on input "text" at bounding box center [417, 254] width 382 height 30
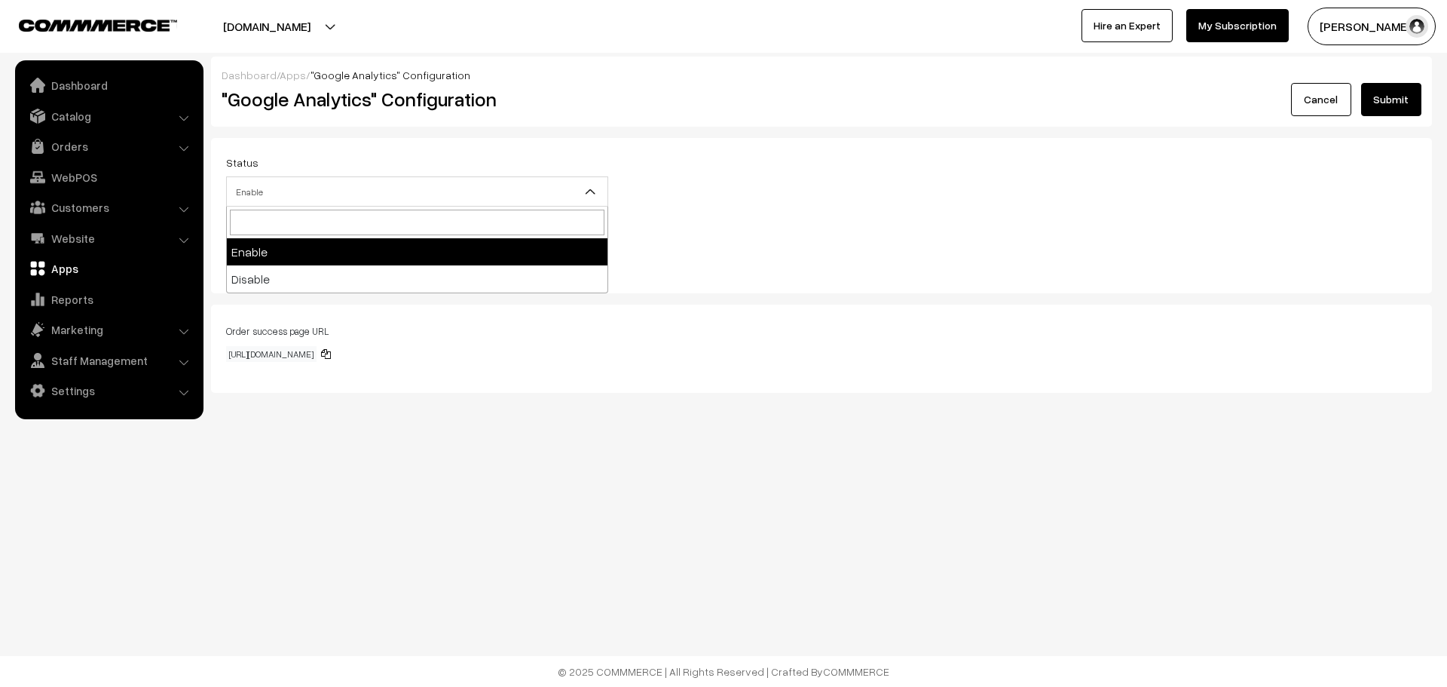
click at [574, 180] on span "Enable" at bounding box center [417, 192] width 381 height 26
click at [1332, 91] on link "Cancel" at bounding box center [1321, 99] width 60 height 33
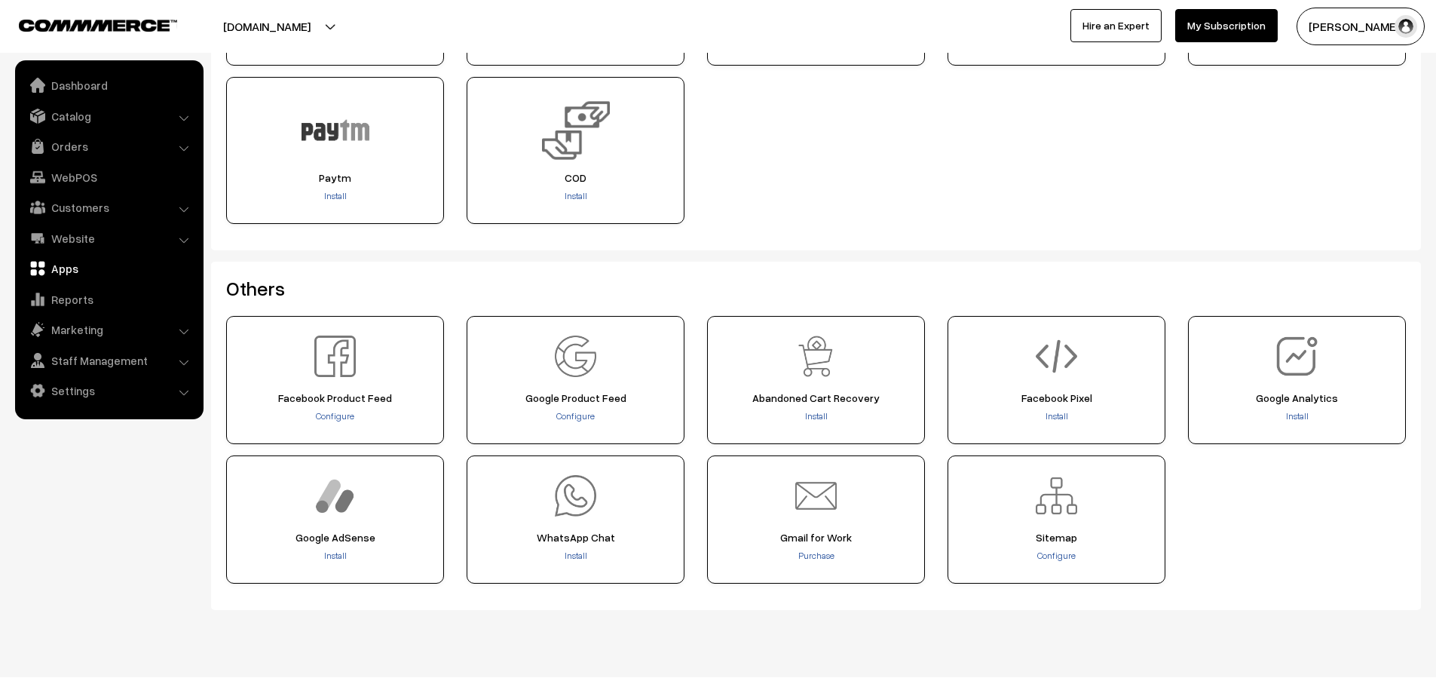
scroll to position [496, 0]
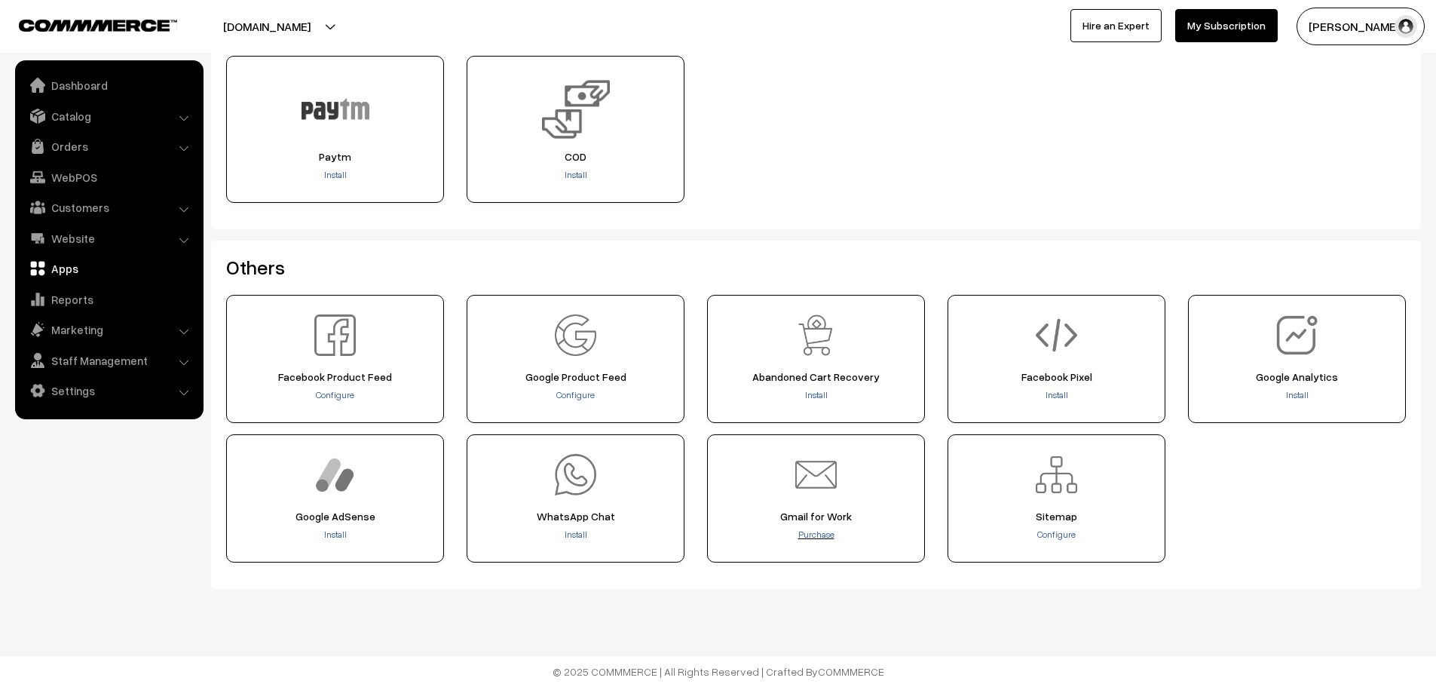
click at [814, 531] on span "Purchase" at bounding box center [816, 533] width 36 height 11
click at [127, 75] on link "Dashboard" at bounding box center [108, 85] width 179 height 27
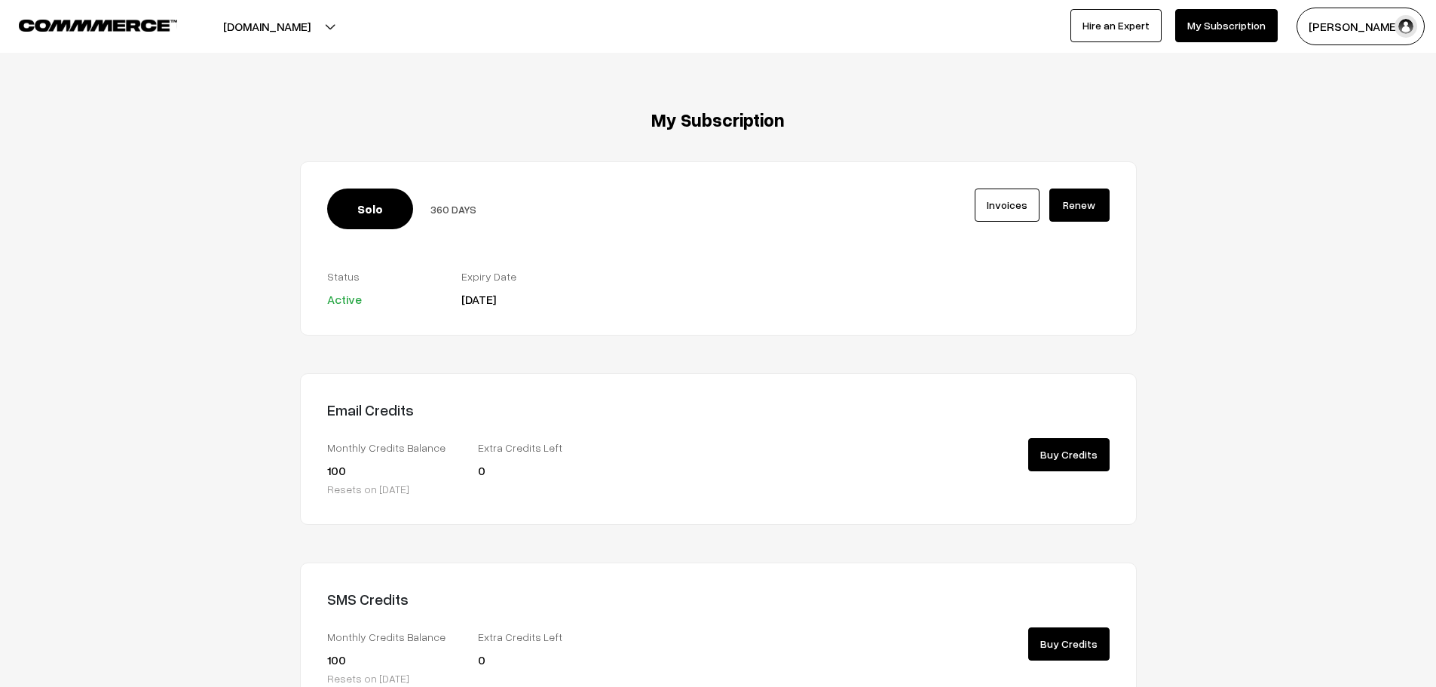
click at [1003, 198] on link "Invoices" at bounding box center [1007, 204] width 65 height 33
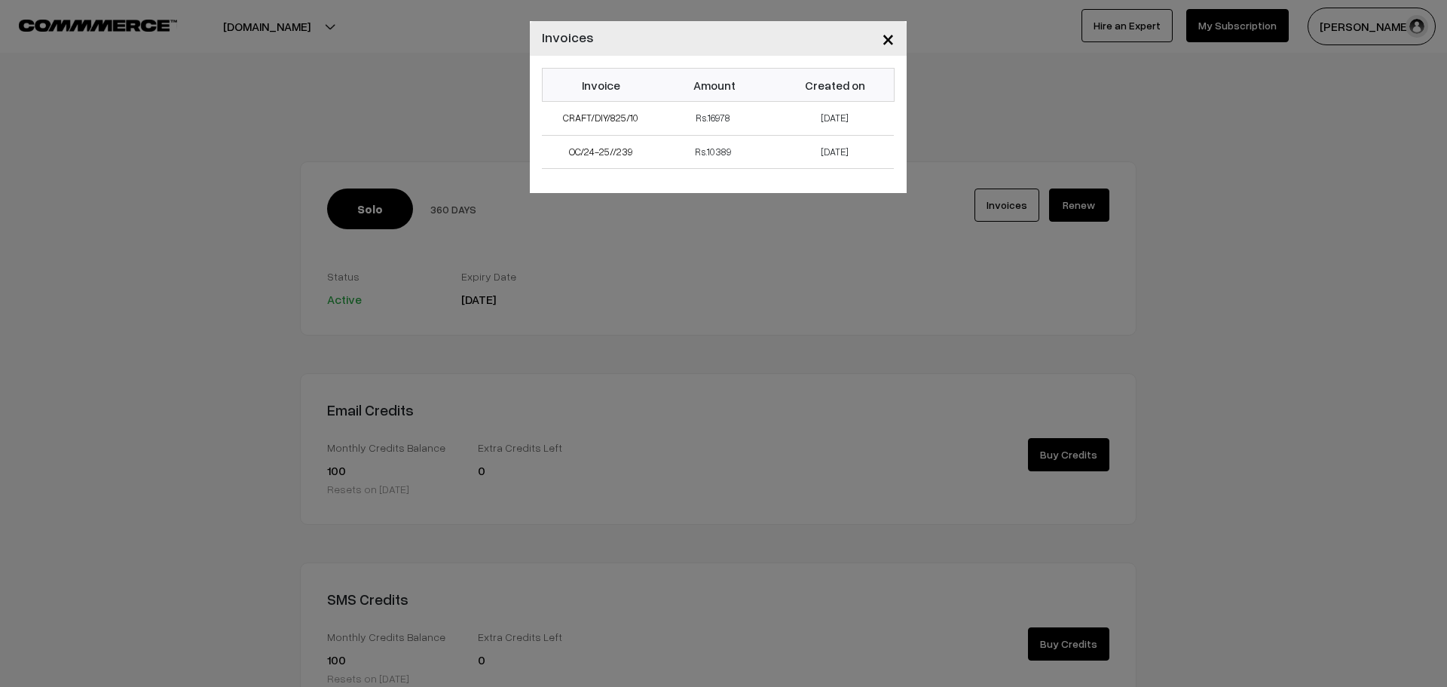
click at [888, 38] on span "×" at bounding box center [888, 38] width 13 height 28
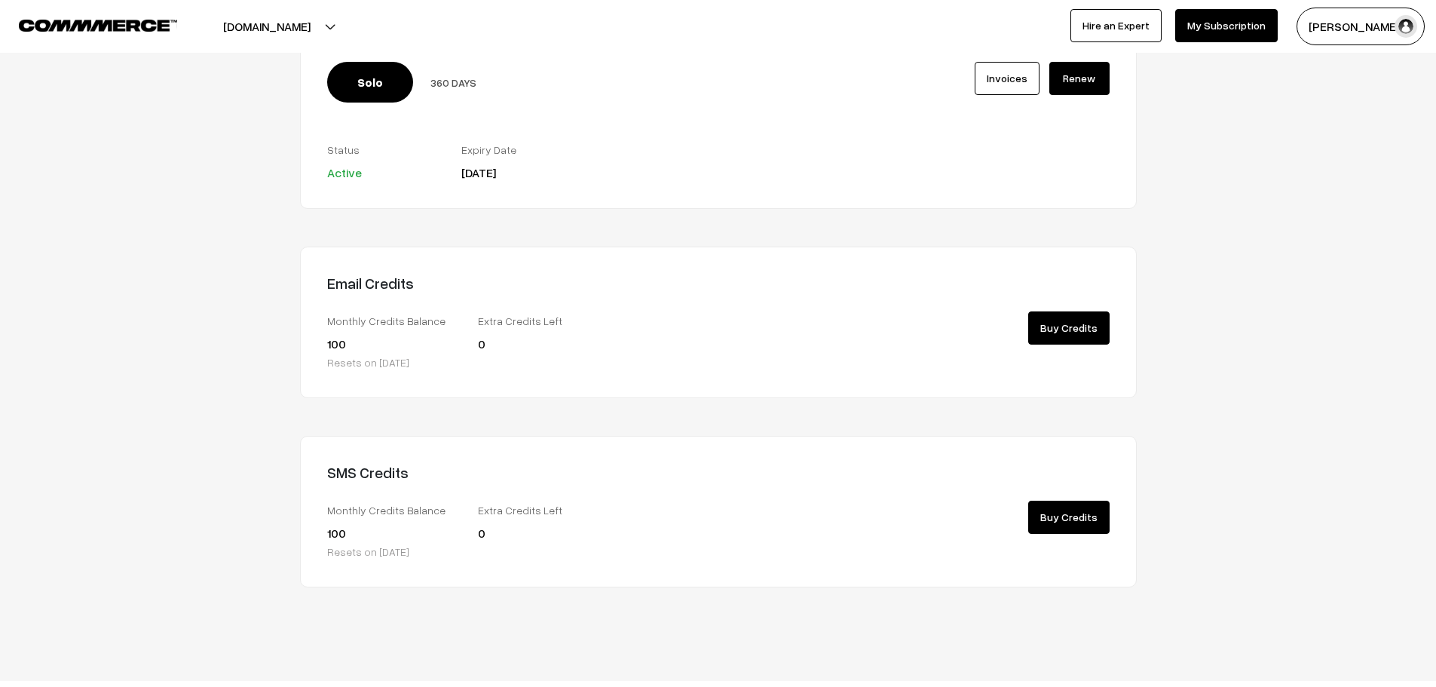
scroll to position [152, 0]
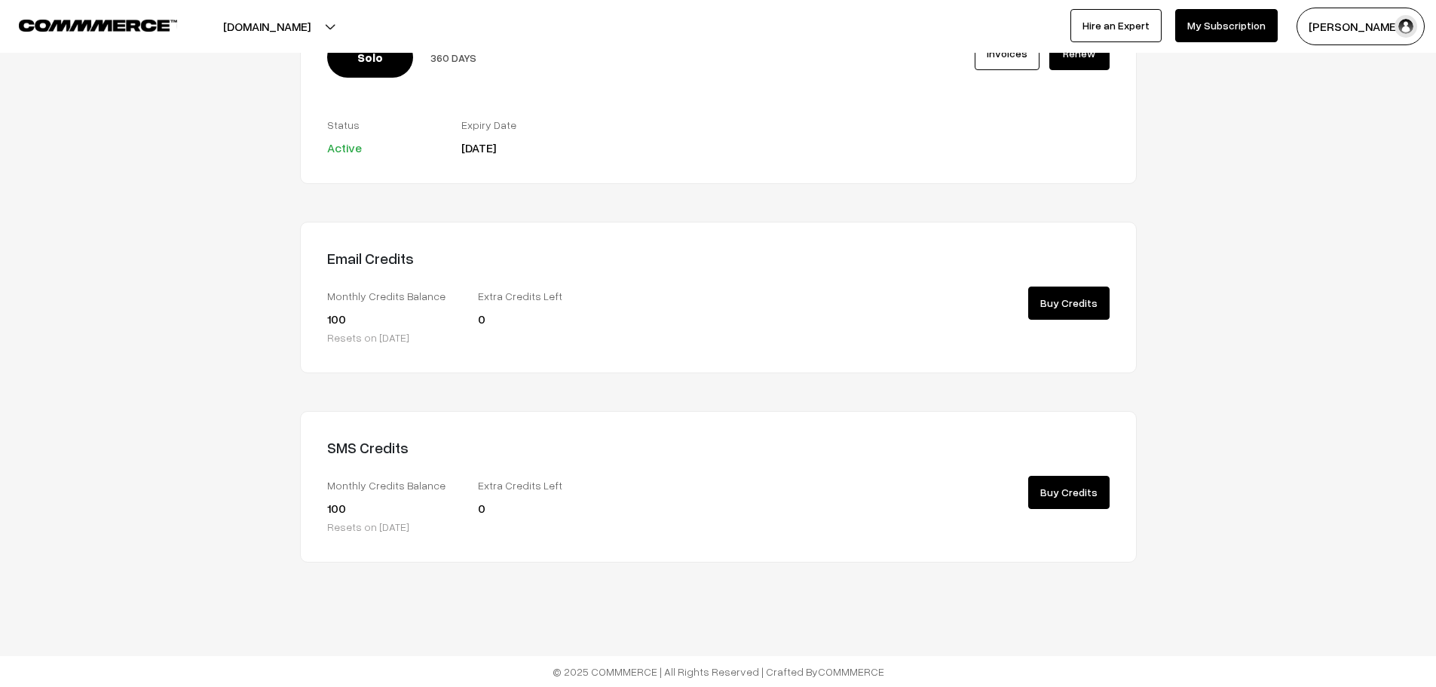
click at [1059, 302] on link "Buy Credits" at bounding box center [1068, 302] width 81 height 33
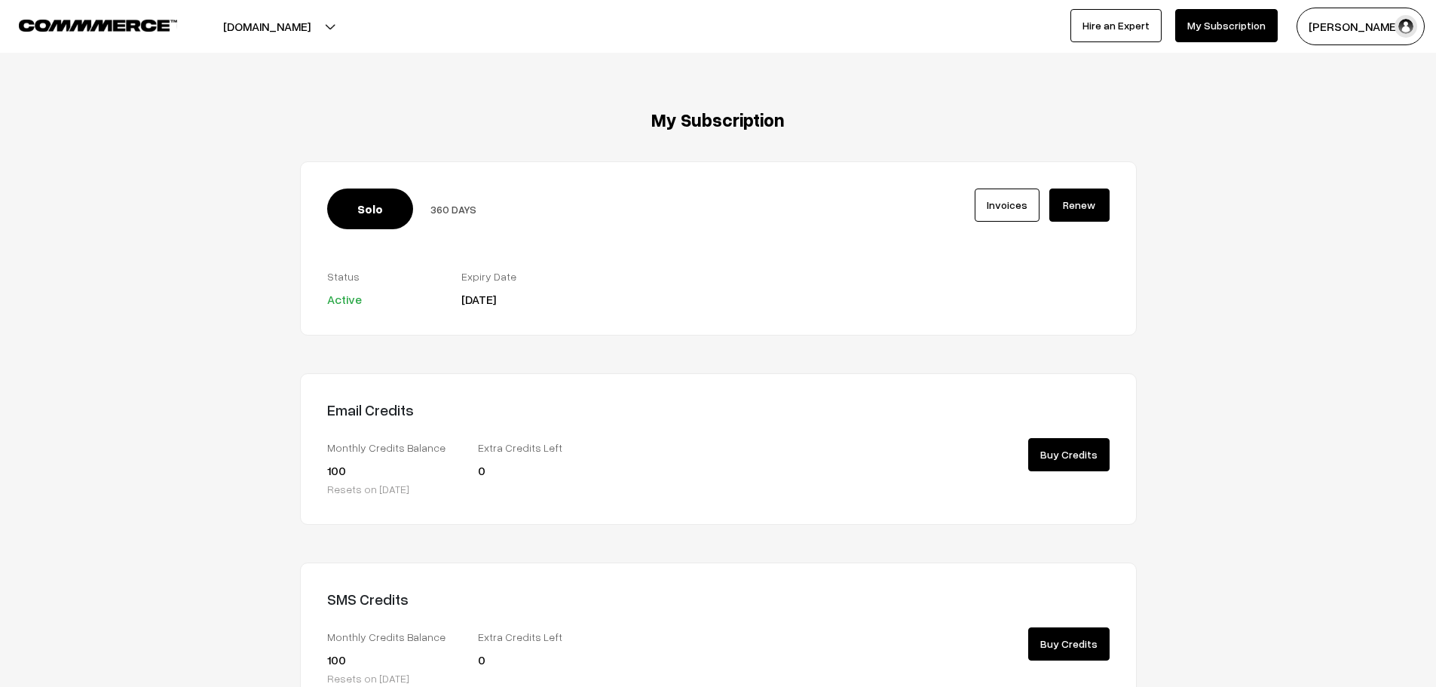
scroll to position [152, 0]
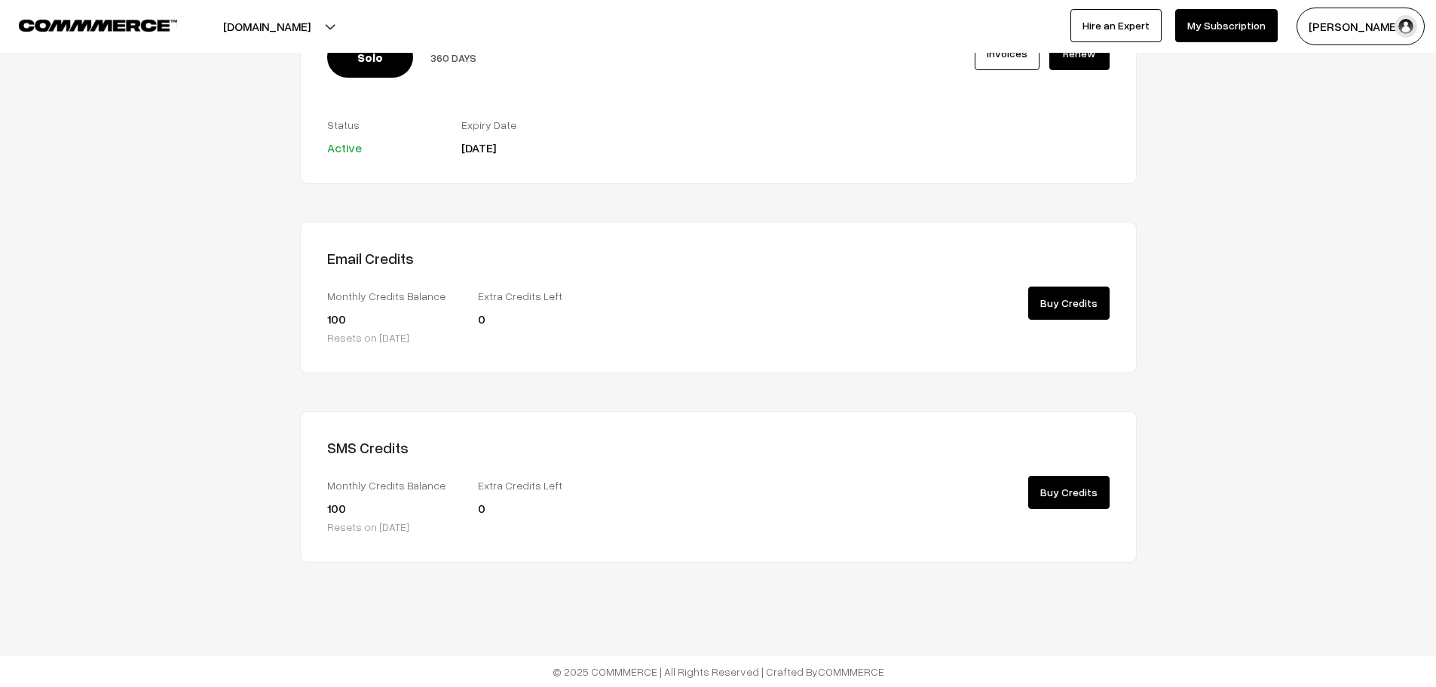
click at [1065, 499] on link "Buy Credits" at bounding box center [1068, 492] width 81 height 33
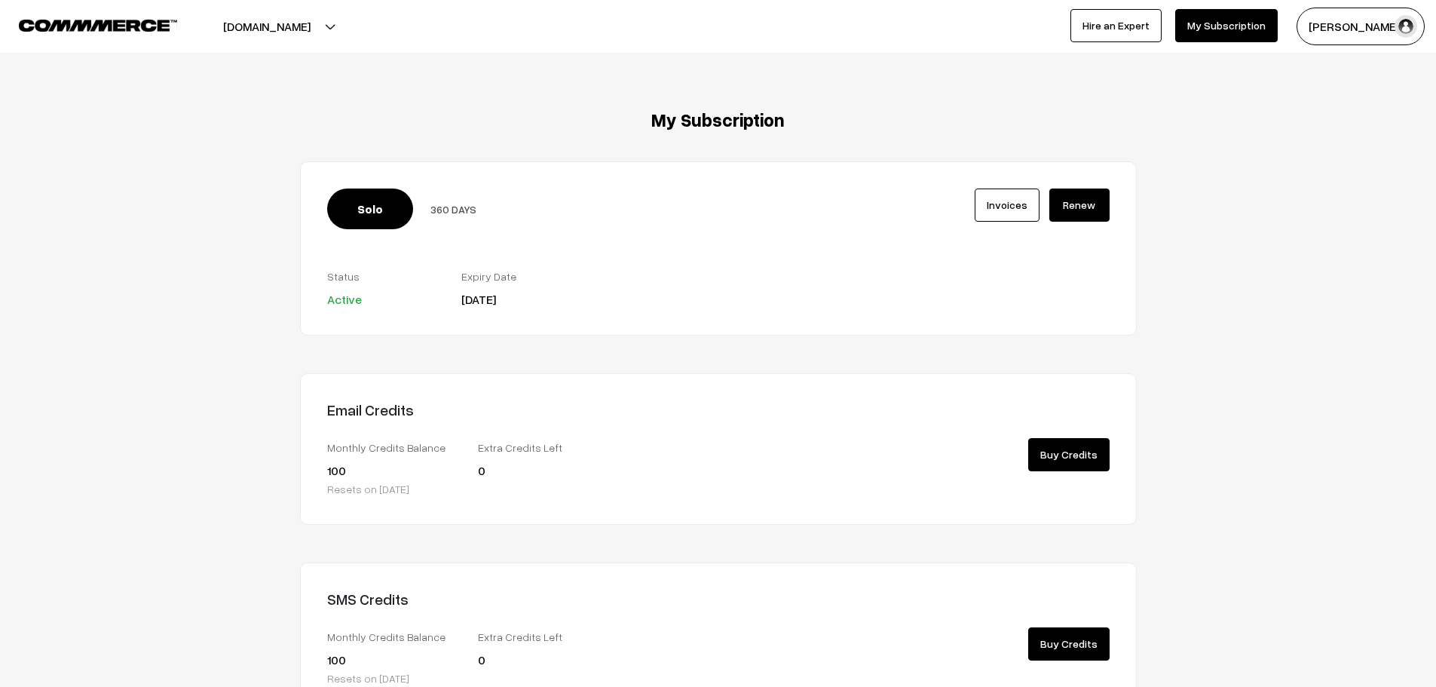
click at [257, 35] on button "jwvogue.com" at bounding box center [266, 27] width 193 height 38
click at [237, 109] on link "Create New Store" at bounding box center [275, 106] width 121 height 33
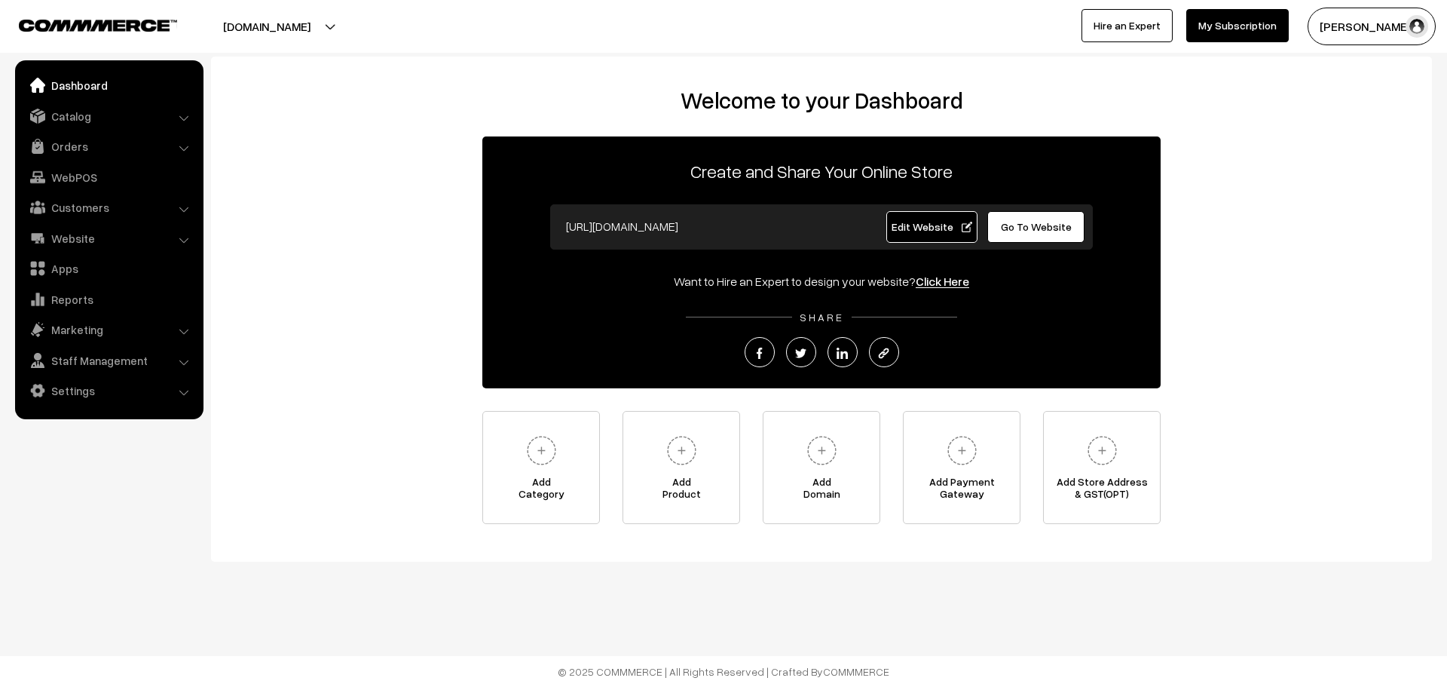
click at [931, 235] on link "Edit Website" at bounding box center [933, 227] width 92 height 32
click at [1055, 225] on span "Go To Website" at bounding box center [1036, 226] width 71 height 13
